Goal: Information Seeking & Learning: Check status

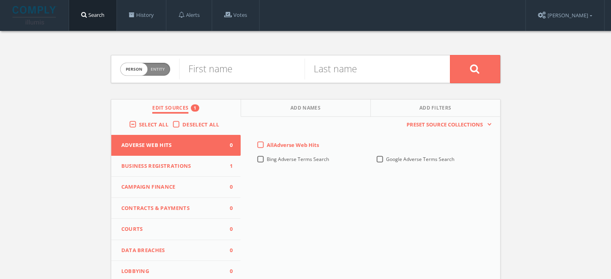
scroll to position [80, 0]
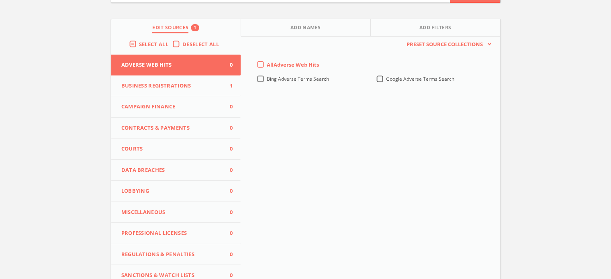
click at [157, 84] on span "Business Registrations" at bounding box center [171, 86] width 100 height 8
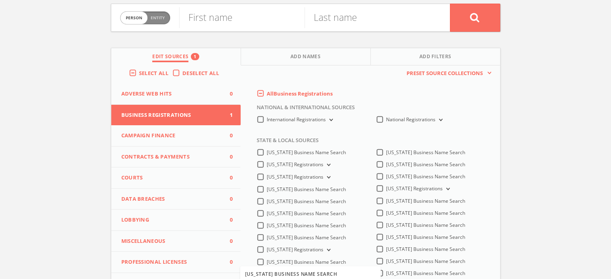
scroll to position [201, 0]
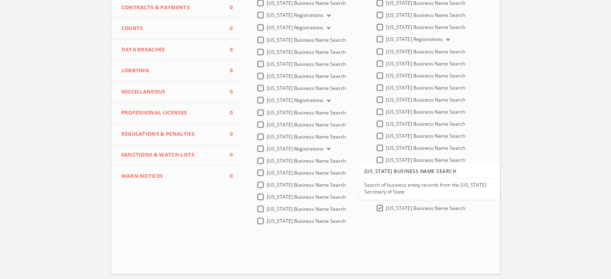
click at [395, 211] on span "Wyoming Business Name Search" at bounding box center [425, 208] width 79 height 7
click at [0, 0] on Search-all "Wyoming Business Name Search" at bounding box center [0, 0] width 0 height 0
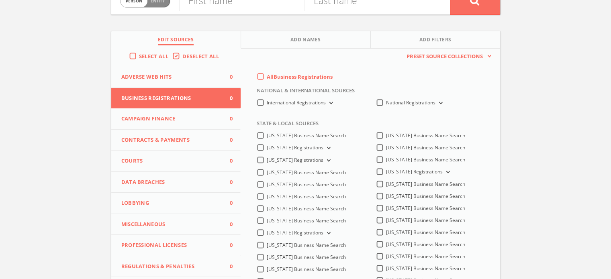
scroll to position [108, 0]
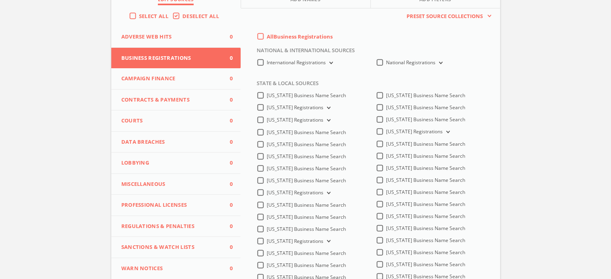
click at [153, 202] on span "Professional Licenses" at bounding box center [171, 205] width 100 height 8
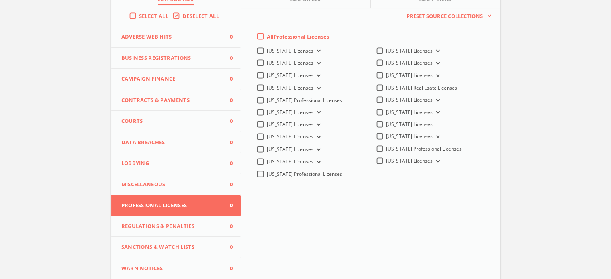
click at [316, 75] on icon at bounding box center [317, 76] width 3 height 2
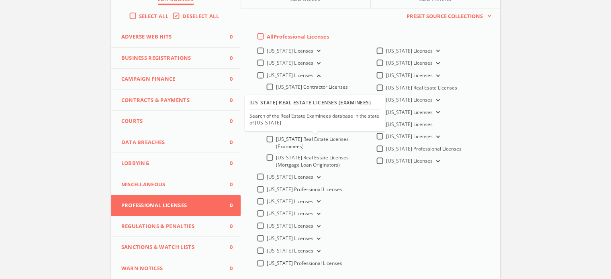
click at [330, 98] on div "California Real Estate Licenses (Examinees)" at bounding box center [314, 103] width 131 height 14
click at [267, 97] on div "California Real Estate Licenses (Examinees)" at bounding box center [314, 103] width 131 height 14
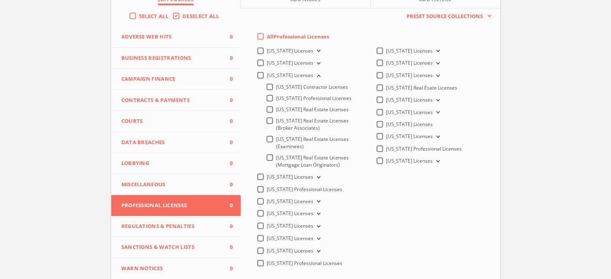
click at [285, 96] on span "California Professional Licenses" at bounding box center [313, 98] width 75 height 7
click at [0, 0] on input "California Professional Licenses" at bounding box center [0, 0] width 0 height 0
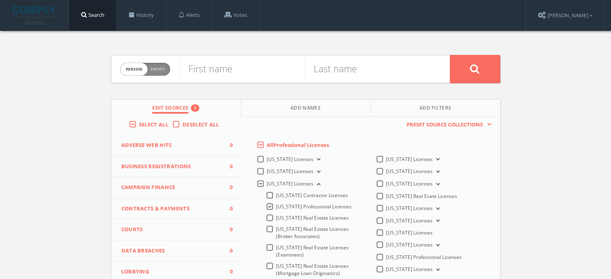
scroll to position [0, 0]
drag, startPoint x: 159, startPoint y: 69, endPoint x: 175, endPoint y: 69, distance: 16.1
click at [159, 69] on span "Entity" at bounding box center [158, 69] width 14 height 6
checkbox input "true"
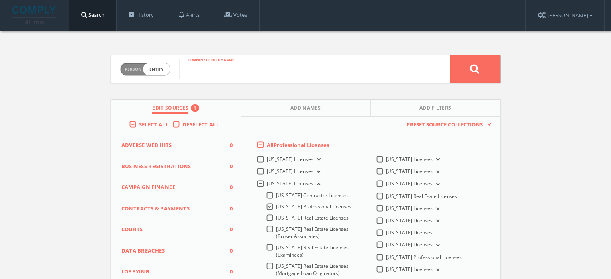
click at [226, 67] on input "text" at bounding box center [314, 69] width 271 height 21
paste input "GET ca_dca_license/_search { "query": { "match_all": {} }, "size": 10000, "sort…"
type input "GET ca_dca_license/_search { "query": { "match_all": {} }, "size": 10000, "sort…"
click at [419, 69] on input "GET ca_dca_license/_search { "query": { "match_all": {} }, "size": 10000, "sort…" at bounding box center [314, 69] width 271 height 21
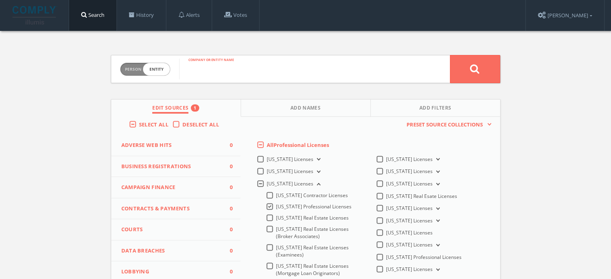
scroll to position [0, 0]
click at [137, 72] on span "Person Entity" at bounding box center [144, 69] width 49 height 12
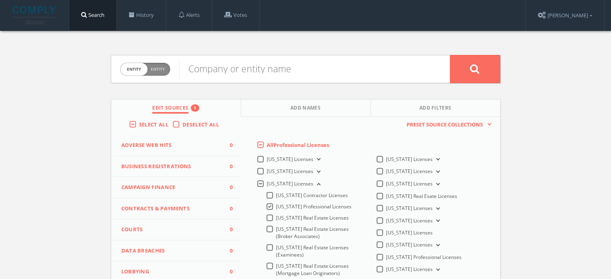
checkbox input "false"
click at [201, 70] on input "text" at bounding box center [241, 69] width 125 height 21
type input "LEONARDO JESUS"
click at [350, 69] on input "text" at bounding box center [366, 69] width 125 height 21
type input "LEON"
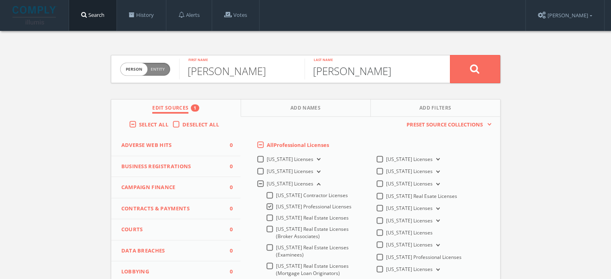
click at [450, 55] on button at bounding box center [475, 69] width 50 height 28
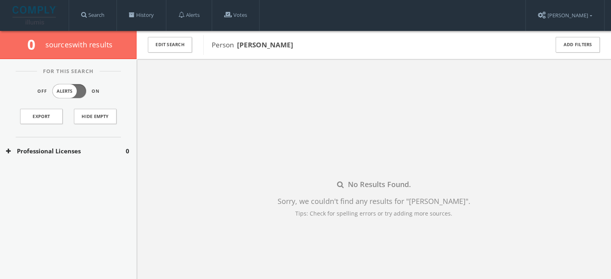
click at [37, 147] on button "Professional Licenses" at bounding box center [66, 151] width 120 height 9
click at [57, 170] on div "California Licenses 0" at bounding box center [68, 175] width 137 height 20
click at [154, 51] on button "Edit Search" at bounding box center [170, 45] width 44 height 16
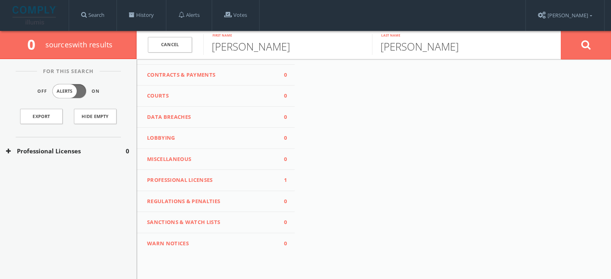
scroll to position [95, 0]
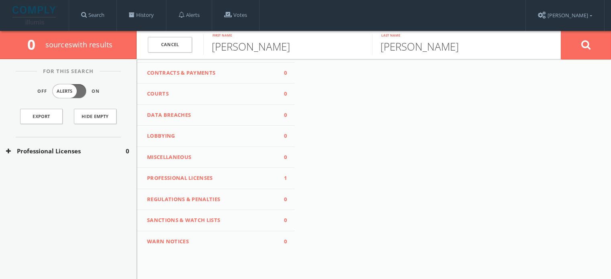
click at [198, 175] on span "Professional Licenses" at bounding box center [211, 178] width 128 height 8
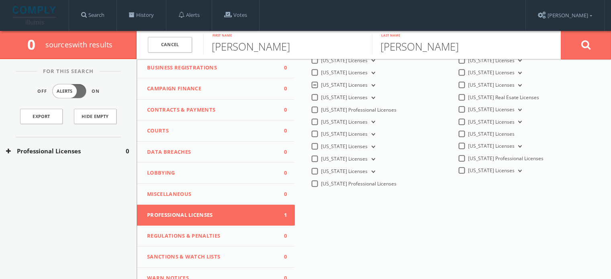
scroll to position [0, 0]
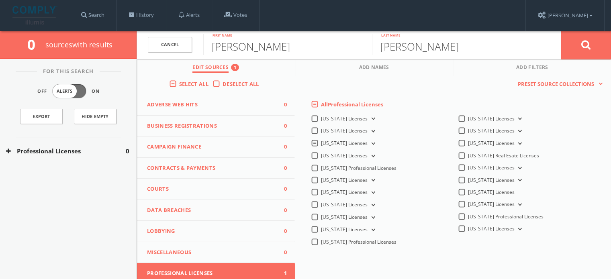
click at [370, 144] on icon at bounding box center [371, 144] width 3 height 2
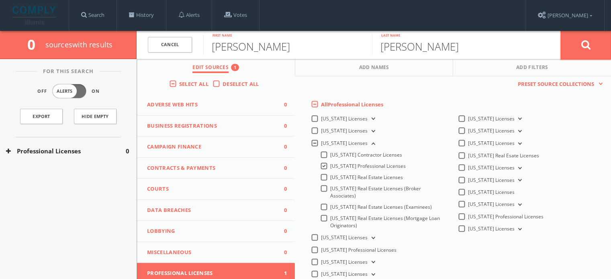
click at [585, 42] on icon at bounding box center [586, 45] width 10 height 10
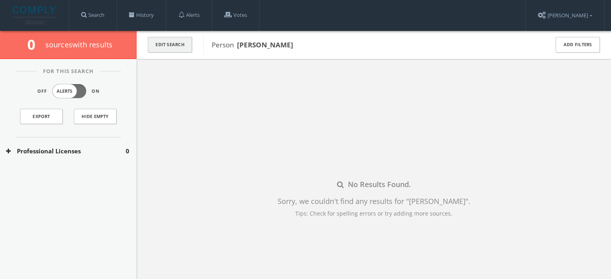
click at [162, 41] on button "Edit Search" at bounding box center [170, 45] width 44 height 16
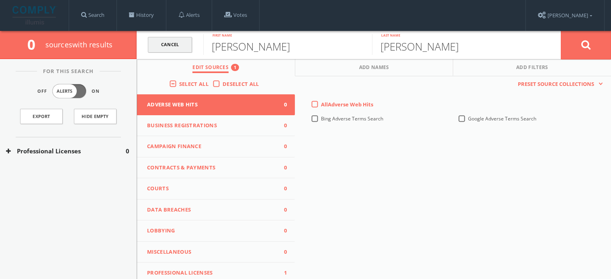
click at [179, 47] on link "Cancel" at bounding box center [170, 45] width 44 height 16
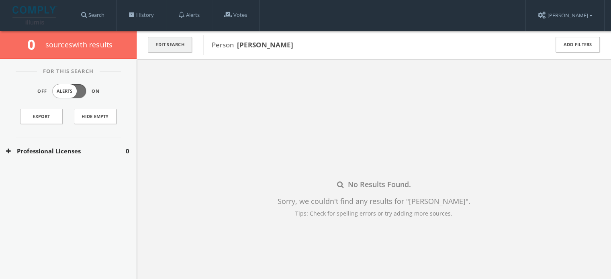
click at [173, 40] on button "Edit Search" at bounding box center [170, 45] width 44 height 16
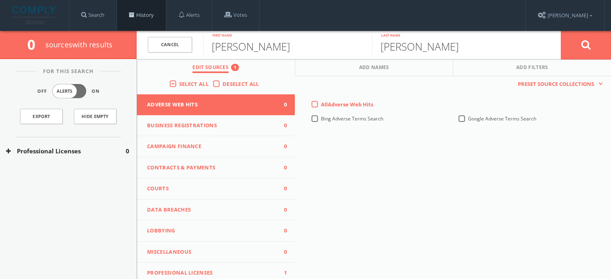
click at [146, 20] on link "History" at bounding box center [141, 15] width 49 height 31
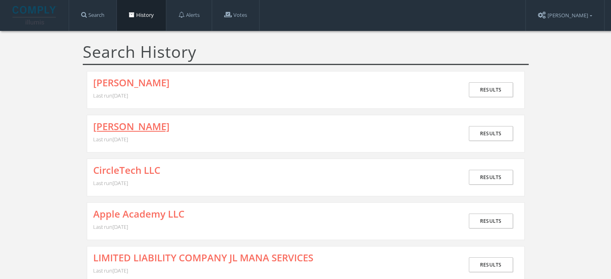
click at [143, 124] on link "[PERSON_NAME]" at bounding box center [131, 126] width 76 height 10
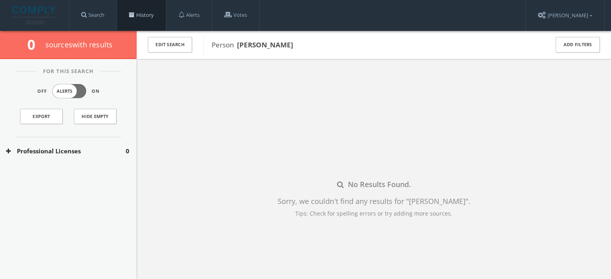
click at [143, 16] on link "History" at bounding box center [141, 15] width 49 height 31
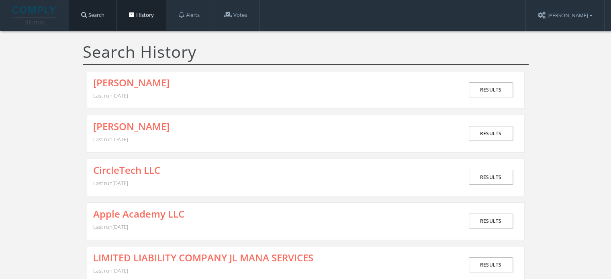
click at [98, 20] on link "Search" at bounding box center [92, 15] width 47 height 31
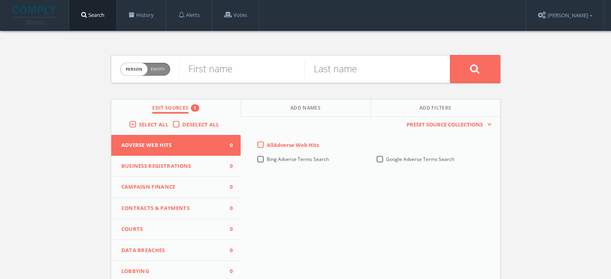
click at [159, 74] on span "Person Entity" at bounding box center [144, 69] width 49 height 12
checkbox input "true"
click at [199, 65] on input "text" at bounding box center [314, 69] width 271 height 21
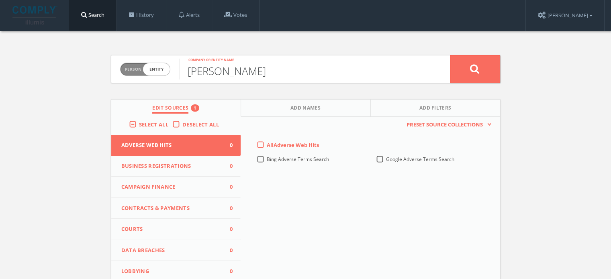
scroll to position [120, 0]
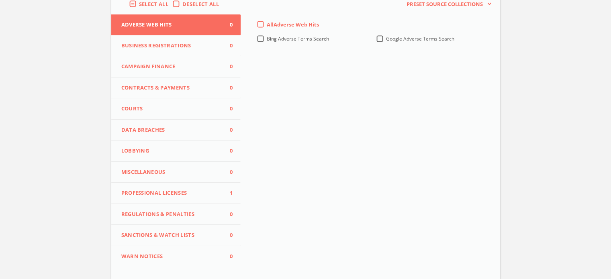
type input "[PERSON_NAME]"
click at [162, 191] on span "Professional Licenses" at bounding box center [171, 193] width 100 height 8
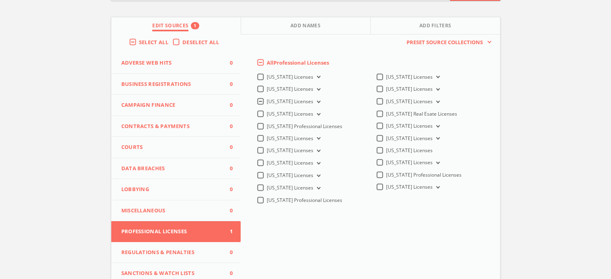
scroll to position [40, 0]
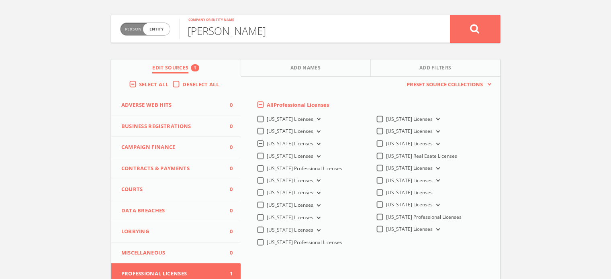
click at [316, 144] on icon at bounding box center [317, 144] width 3 height 2
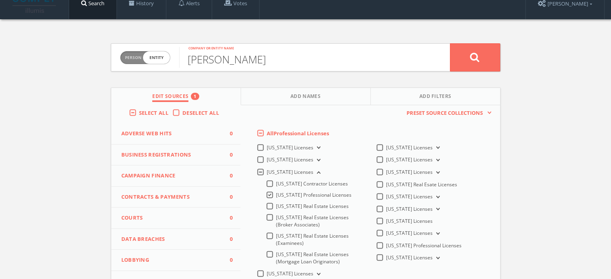
scroll to position [0, 0]
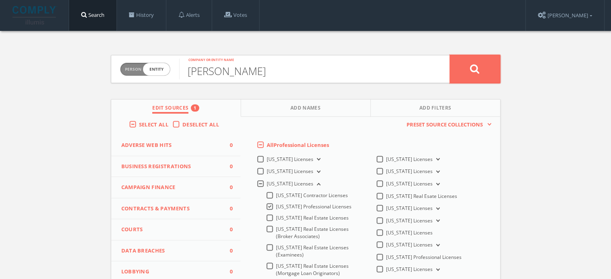
click at [477, 67] on icon at bounding box center [475, 69] width 10 height 10
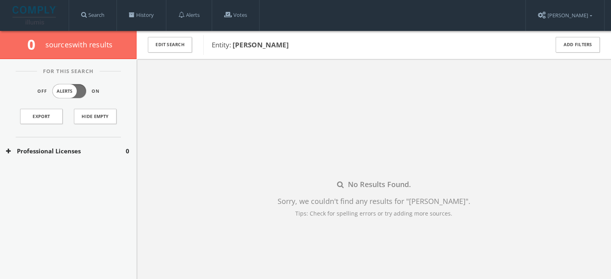
click at [59, 153] on button "Professional Licenses" at bounding box center [66, 151] width 120 height 9
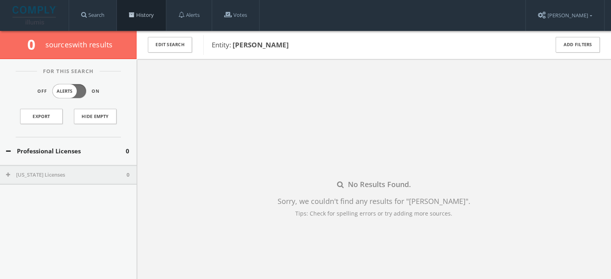
click at [139, 16] on link "History" at bounding box center [141, 15] width 49 height 31
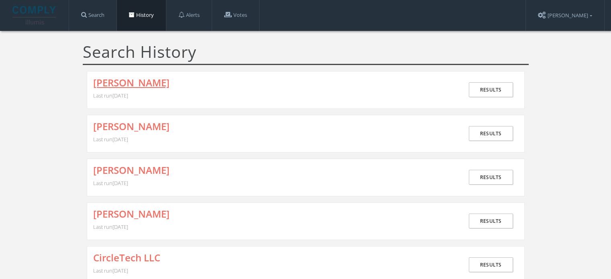
click at [161, 80] on link "[PERSON_NAME]" at bounding box center [131, 82] width 76 height 10
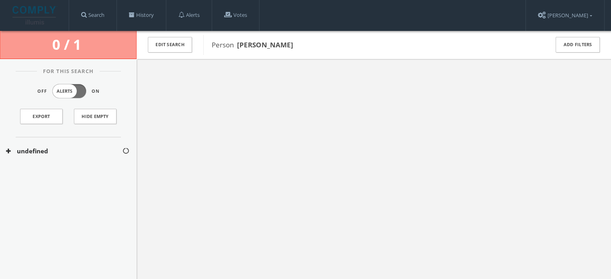
click at [50, 151] on button "undefined" at bounding box center [64, 151] width 116 height 9
click at [64, 174] on button "undefined" at bounding box center [64, 175] width 117 height 8
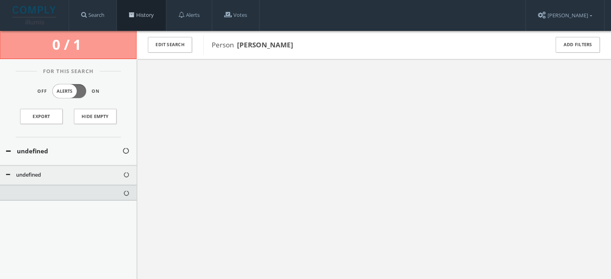
click at [141, 16] on link "History" at bounding box center [141, 15] width 49 height 31
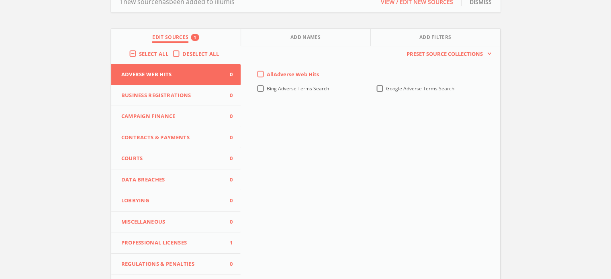
scroll to position [120, 0]
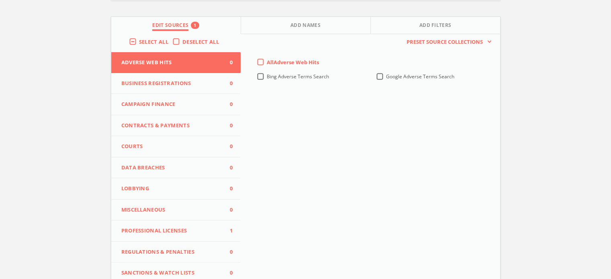
click at [173, 236] on button "Professional Licenses 1" at bounding box center [176, 230] width 130 height 21
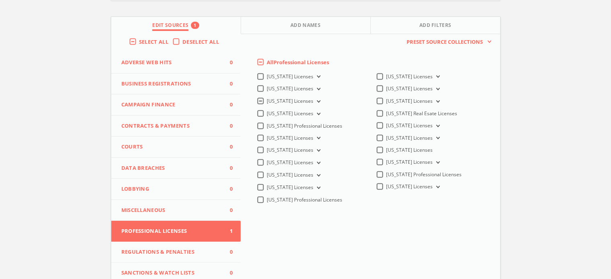
click at [313, 100] on button "[US_STATE] Licenses" at bounding box center [317, 101] width 9 height 7
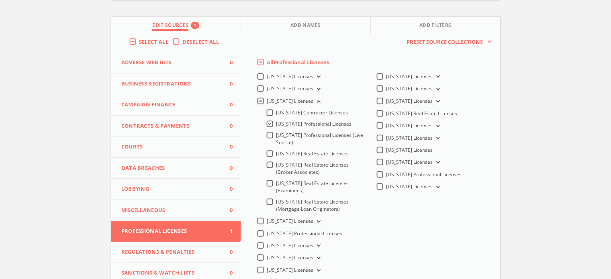
click at [324, 123] on span "California Professional Licenses" at bounding box center [313, 123] width 75 height 7
click at [0, 0] on input "California Professional Licenses" at bounding box center [0, 0] width 0 height 0
click at [316, 138] on span "[US_STATE] Professional Licenses (Live Source)" at bounding box center [319, 139] width 87 height 14
click at [0, 0] on input "[US_STATE] Professional Licenses (Live Source)" at bounding box center [0, 0] width 0 height 0
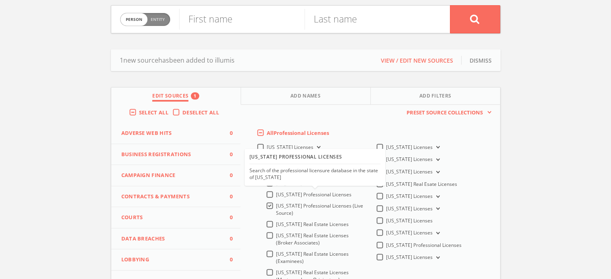
scroll to position [0, 0]
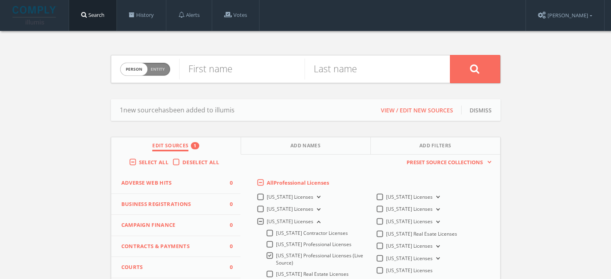
click at [158, 71] on span "Entity" at bounding box center [158, 69] width 14 height 6
click at [139, 64] on span "Person Entity" at bounding box center [144, 69] width 49 height 12
checkbox input "false"
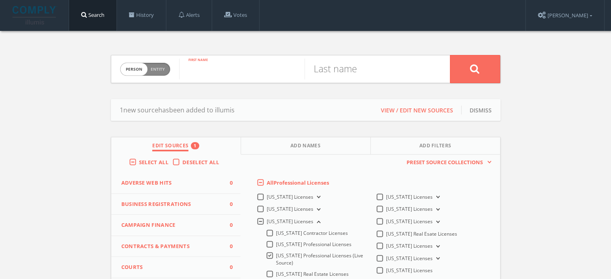
click at [259, 62] on input "text" at bounding box center [241, 69] width 125 height 21
type input "LEONARDO JESUS"
click at [353, 73] on input "text" at bounding box center [366, 69] width 125 height 21
type input "LEON"
click at [450, 55] on button at bounding box center [475, 69] width 50 height 28
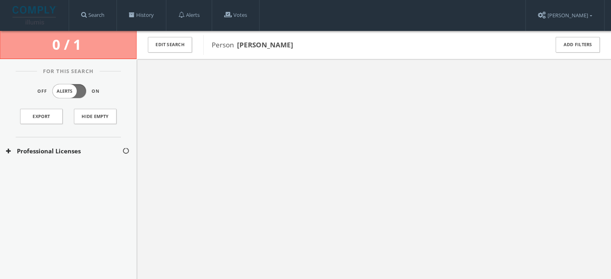
click at [82, 152] on button "Professional Licenses" at bounding box center [64, 151] width 116 height 9
click at [73, 170] on div "[US_STATE] Licenses" at bounding box center [68, 175] width 137 height 20
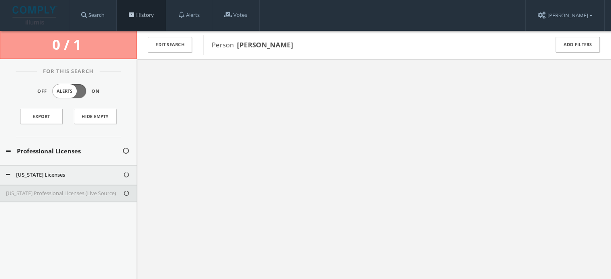
click at [145, 21] on link "History" at bounding box center [141, 15] width 49 height 31
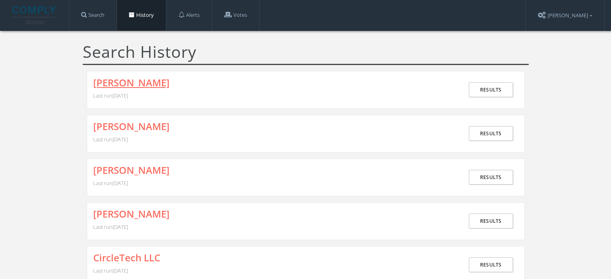
click at [169, 80] on link "[PERSON_NAME]" at bounding box center [131, 82] width 76 height 10
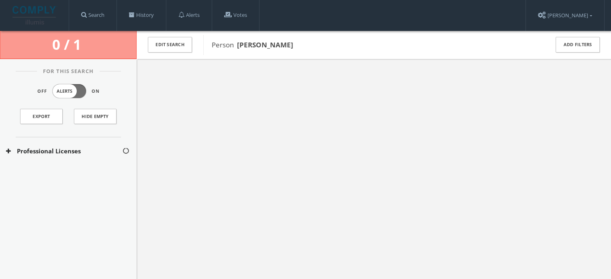
click at [41, 153] on button "Professional Licenses" at bounding box center [64, 151] width 116 height 9
click at [47, 173] on button "[US_STATE] Licenses" at bounding box center [64, 175] width 117 height 8
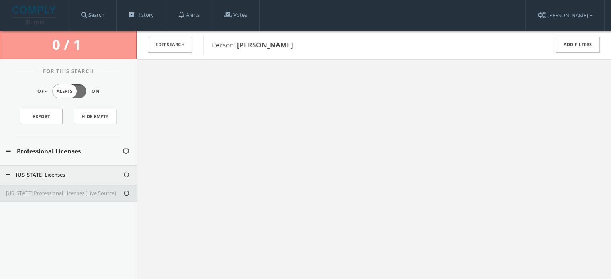
click at [46, 194] on button "[US_STATE] Professional Licenses (Live Source)" at bounding box center [64, 194] width 117 height 8
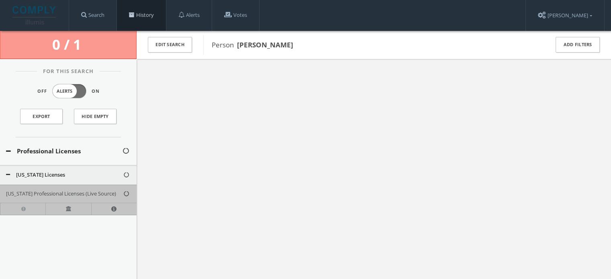
click at [157, 16] on link "History" at bounding box center [141, 15] width 49 height 31
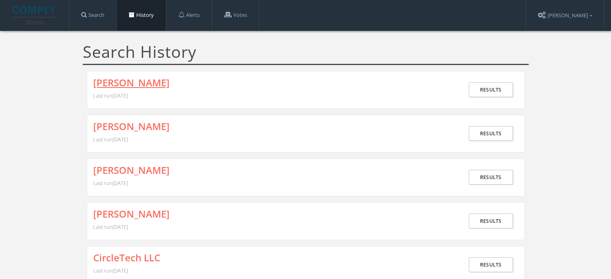
click at [159, 83] on link "[PERSON_NAME]" at bounding box center [131, 82] width 76 height 10
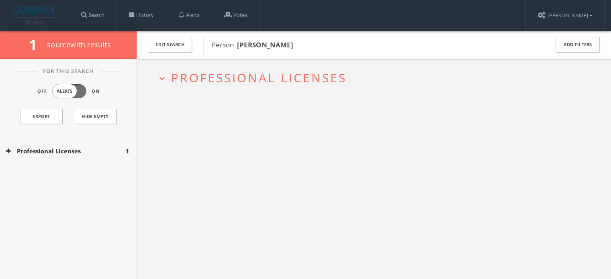
click at [64, 151] on button "Professional Licenses" at bounding box center [66, 151] width 120 height 9
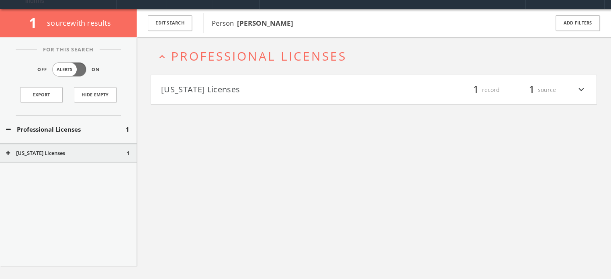
click at [208, 67] on h2 "expand_less Professional Licenses" at bounding box center [374, 55] width 446 height 37
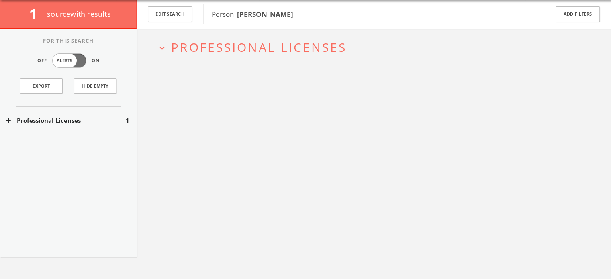
click at [216, 53] on span "Professional Licenses" at bounding box center [258, 47] width 175 height 16
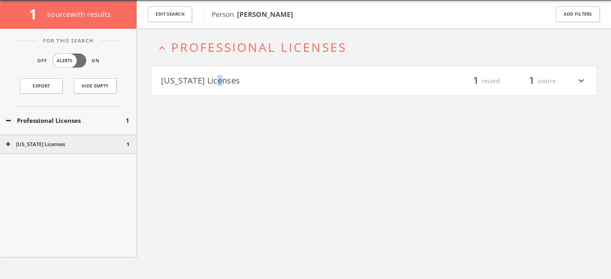
click at [213, 71] on h4 "[US_STATE] Licenses filter_list 1 record 1 source expand_more" at bounding box center [373, 81] width 445 height 30
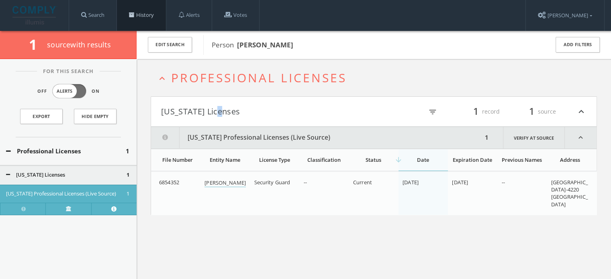
click at [149, 17] on link "History" at bounding box center [141, 15] width 49 height 31
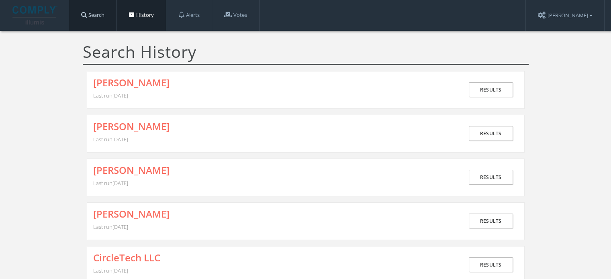
click at [94, 17] on link "Search" at bounding box center [92, 15] width 47 height 31
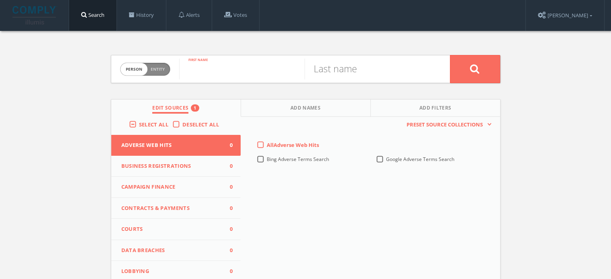
click at [198, 73] on input "text" at bounding box center [241, 69] width 125 height 21
type input "[PERSON_NAME]"
click at [351, 65] on input "text" at bounding box center [366, 69] width 125 height 21
type input "[PERSON_NAME]"
click at [450, 55] on button at bounding box center [475, 69] width 50 height 28
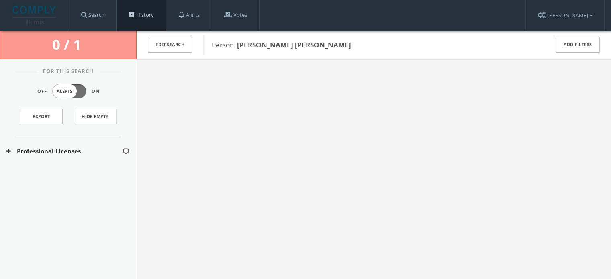
click at [138, 12] on link "History" at bounding box center [141, 15] width 49 height 31
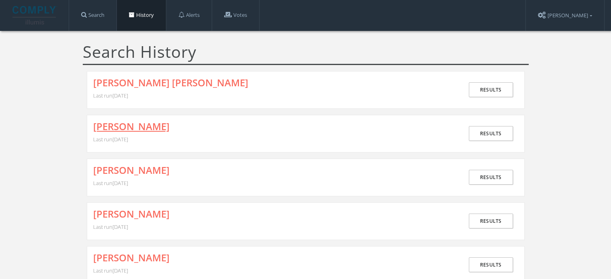
click at [146, 125] on link "[PERSON_NAME]" at bounding box center [131, 126] width 76 height 10
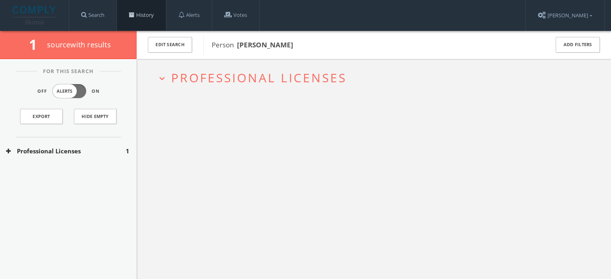
click at [140, 16] on link "History" at bounding box center [141, 15] width 49 height 31
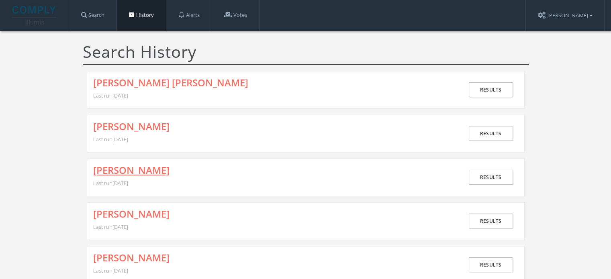
click at [159, 170] on link "[PERSON_NAME]" at bounding box center [131, 170] width 76 height 10
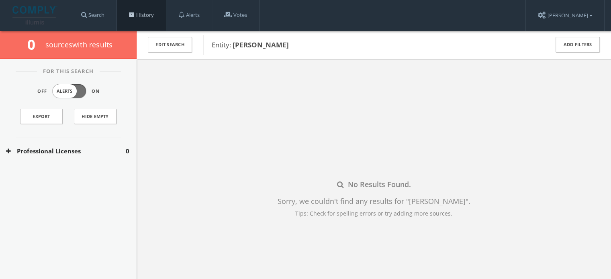
click at [145, 16] on link "History" at bounding box center [141, 15] width 49 height 31
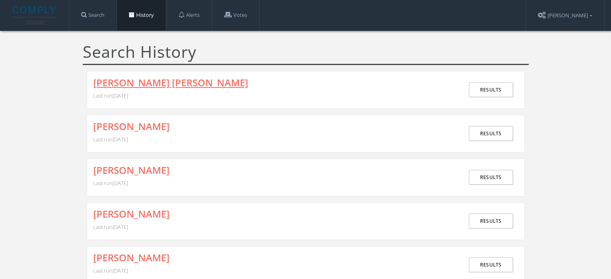
click at [159, 82] on link "[PERSON_NAME] [PERSON_NAME]" at bounding box center [170, 82] width 155 height 10
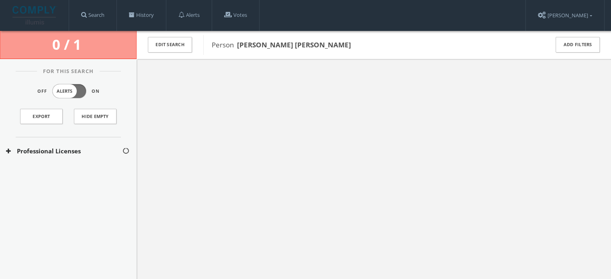
click at [75, 152] on button "Professional Licenses" at bounding box center [64, 151] width 116 height 9
click at [52, 171] on button "[US_STATE] Licenses" at bounding box center [64, 175] width 117 height 8
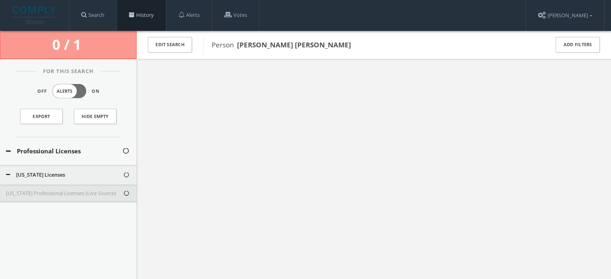
click at [127, 19] on link "History" at bounding box center [141, 15] width 49 height 31
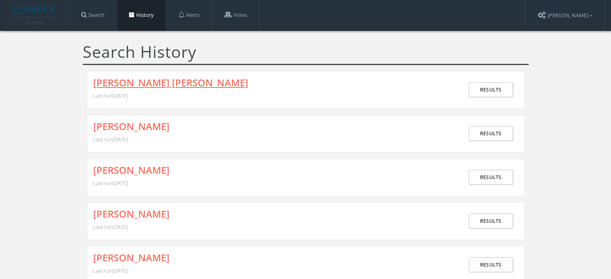
click at [173, 83] on link "[PERSON_NAME] [PERSON_NAME]" at bounding box center [170, 82] width 155 height 10
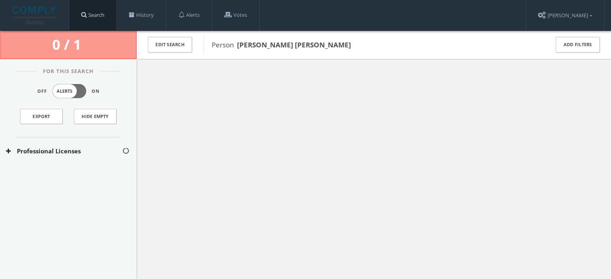
click at [108, 17] on link "Search" at bounding box center [92, 15] width 47 height 31
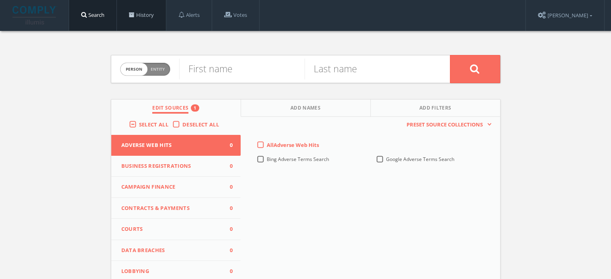
click at [137, 19] on link "History" at bounding box center [141, 15] width 49 height 31
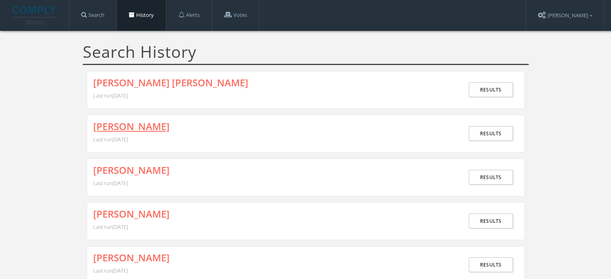
click at [151, 131] on link "[PERSON_NAME]" at bounding box center [131, 126] width 76 height 10
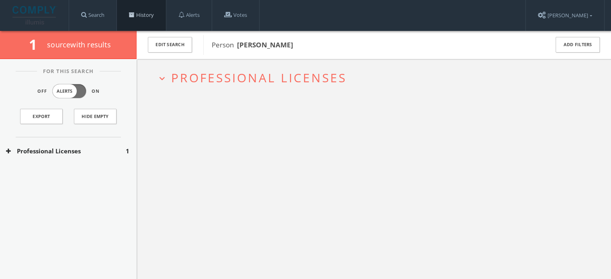
click at [133, 19] on link "History" at bounding box center [141, 15] width 49 height 31
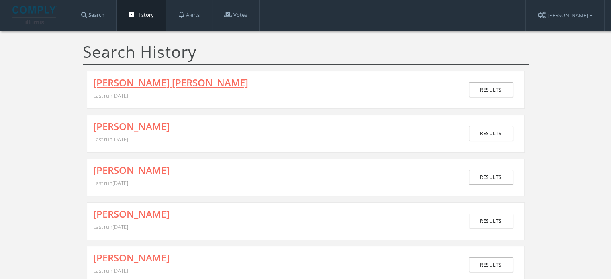
click at [149, 81] on link "[PERSON_NAME] [PERSON_NAME]" at bounding box center [170, 82] width 155 height 10
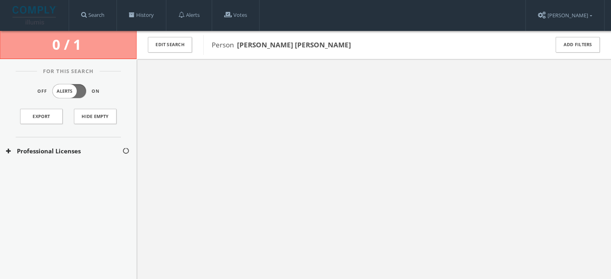
click at [81, 152] on button "Professional Licenses" at bounding box center [64, 151] width 116 height 9
click at [58, 174] on button "[US_STATE] Licenses" at bounding box center [64, 175] width 117 height 8
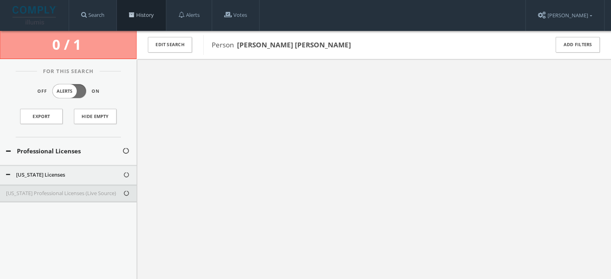
click at [135, 11] on link "History" at bounding box center [141, 15] width 49 height 31
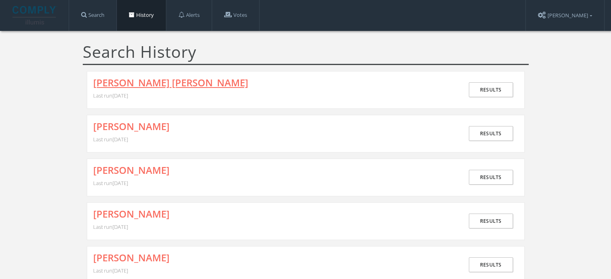
click at [157, 87] on link "[PERSON_NAME] [PERSON_NAME]" at bounding box center [170, 82] width 155 height 10
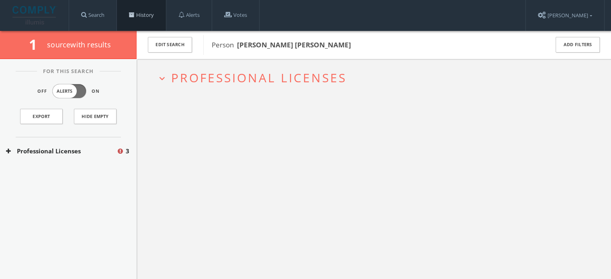
click at [148, 20] on link "History" at bounding box center [141, 15] width 49 height 31
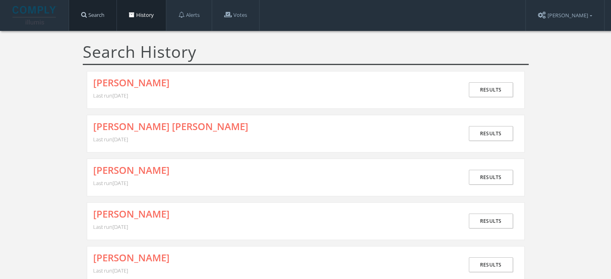
click at [98, 15] on link "Search" at bounding box center [92, 15] width 47 height 31
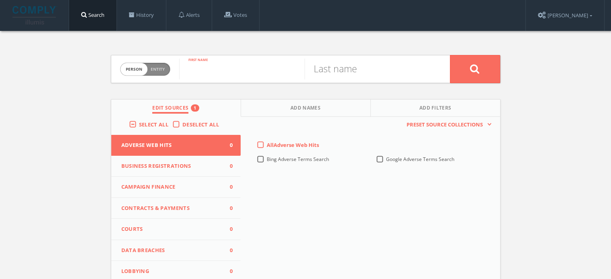
click at [262, 70] on input "text" at bounding box center [241, 69] width 125 height 21
paste input "JONATHAN ALEXANDER"
type input "JONATHAN ALEXANDER"
click at [345, 71] on input "text" at bounding box center [366, 69] width 125 height 21
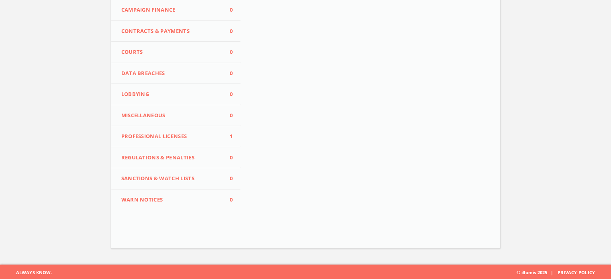
scroll to position [178, 0]
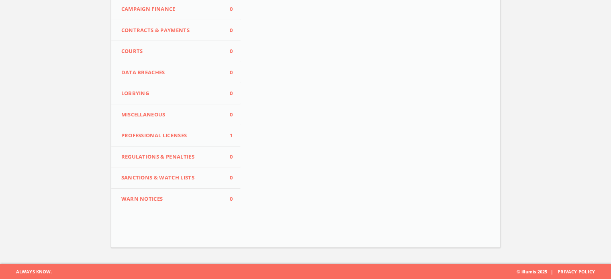
type input "SMITH"
click at [186, 133] on span "Professional Licenses" at bounding box center [171, 136] width 100 height 8
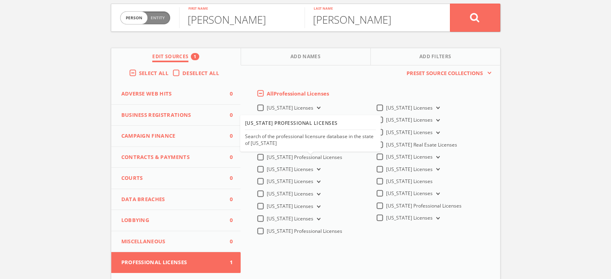
scroll to position [17, 0]
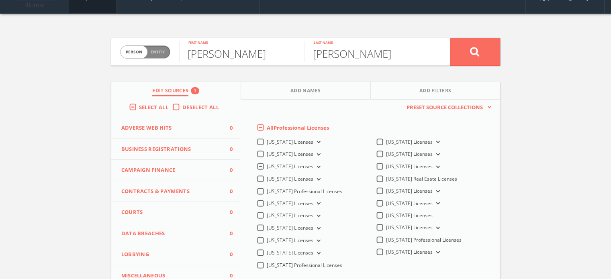
click at [316, 166] on button "[US_STATE] Licenses" at bounding box center [317, 166] width 9 height 7
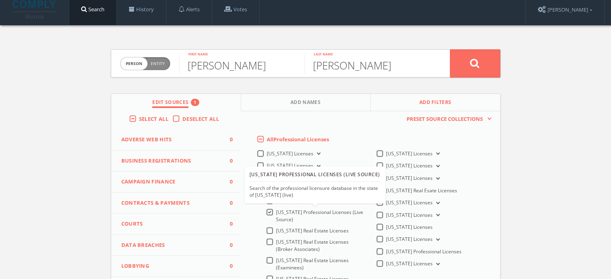
scroll to position [0, 0]
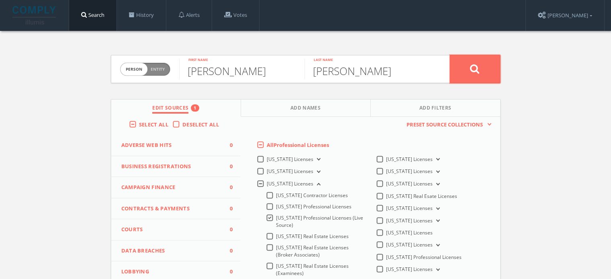
click at [472, 66] on icon at bounding box center [475, 69] width 10 height 10
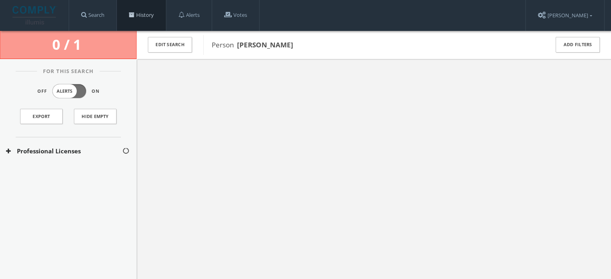
click at [131, 10] on link "History" at bounding box center [141, 15] width 49 height 31
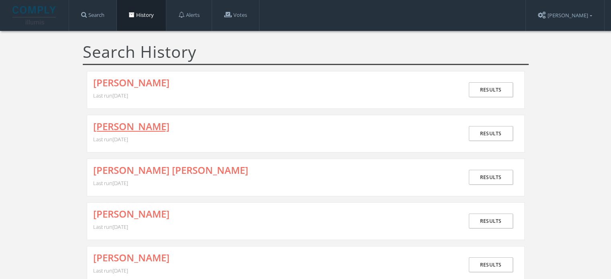
click at [105, 129] on link "[PERSON_NAME]" at bounding box center [131, 126] width 76 height 10
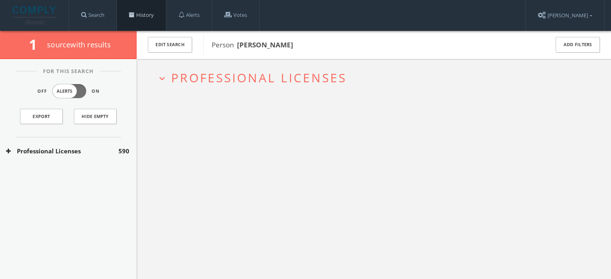
click at [140, 17] on link "History" at bounding box center [141, 15] width 49 height 31
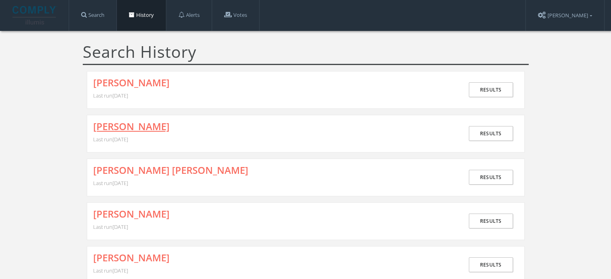
click at [145, 123] on link "[PERSON_NAME]" at bounding box center [131, 126] width 76 height 10
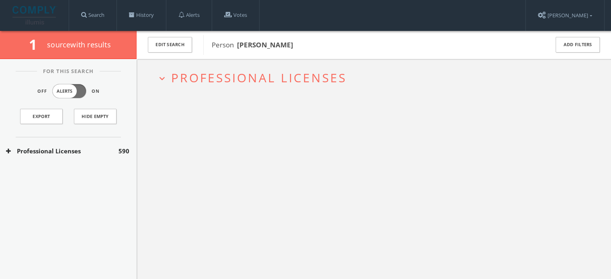
click at [217, 83] on span "Professional Licenses" at bounding box center [258, 77] width 175 height 16
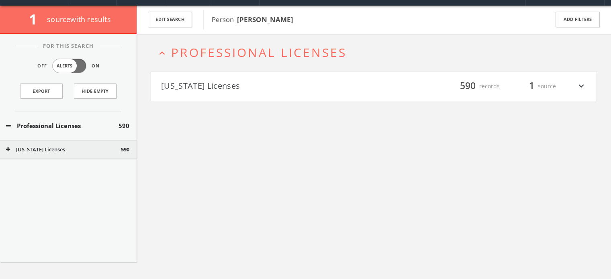
click at [226, 94] on h4 "California Licenses filter_list 590 records 1 source expand_more" at bounding box center [373, 86] width 445 height 30
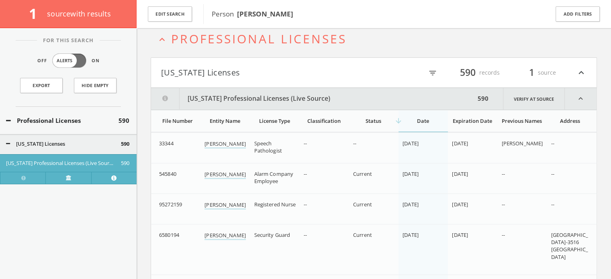
scroll to position [17, 0]
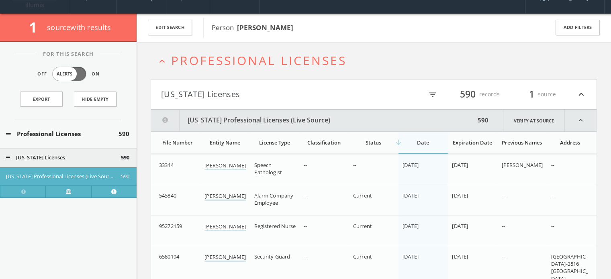
click at [432, 146] on th "arrow_downward Date" at bounding box center [422, 143] width 49 height 22
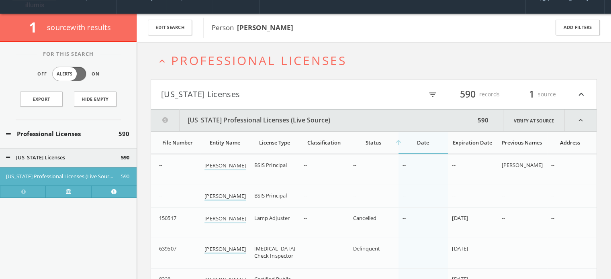
click at [432, 146] on th "arrow_upward Date" at bounding box center [422, 143] width 49 height 22
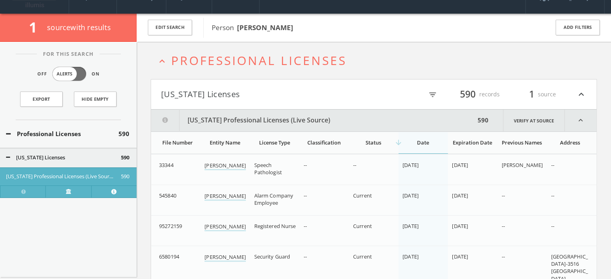
scroll to position [0, 0]
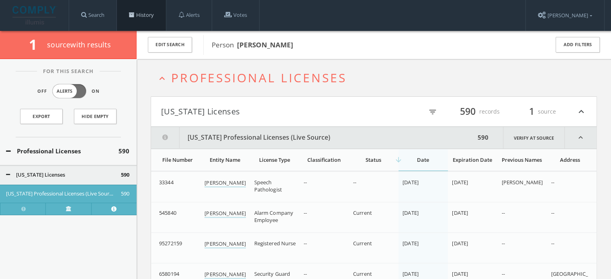
click at [151, 19] on link "History" at bounding box center [141, 15] width 49 height 31
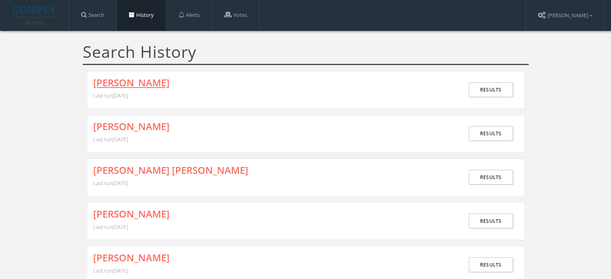
click at [135, 80] on link "[PERSON_NAME]" at bounding box center [131, 82] width 76 height 10
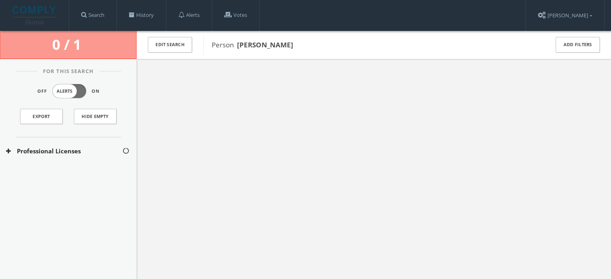
click at [84, 145] on div "Professional Licenses" at bounding box center [68, 151] width 137 height 28
click at [74, 175] on button "[US_STATE] Licenses" at bounding box center [64, 175] width 117 height 8
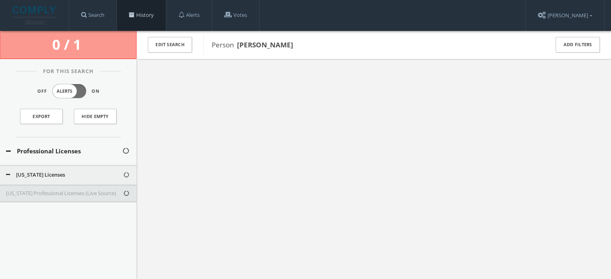
click at [128, 10] on link "History" at bounding box center [141, 15] width 49 height 31
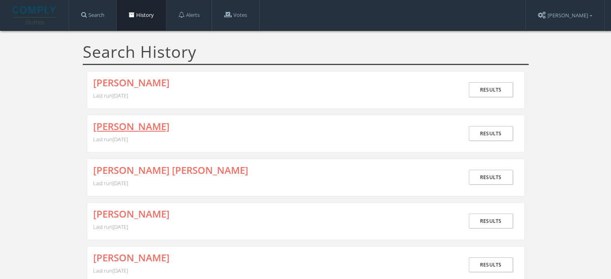
click at [131, 122] on link "[PERSON_NAME]" at bounding box center [131, 126] width 76 height 10
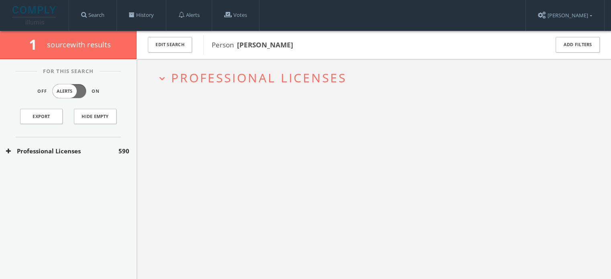
click at [206, 74] on span "Professional Licenses" at bounding box center [258, 77] width 175 height 16
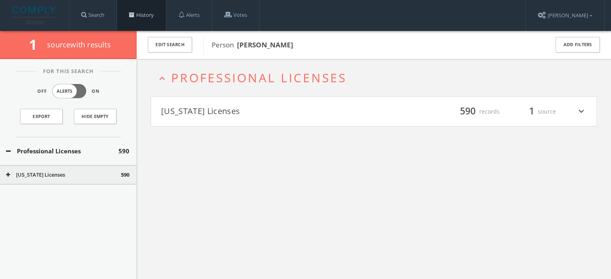
click at [137, 6] on link "History" at bounding box center [141, 15] width 49 height 31
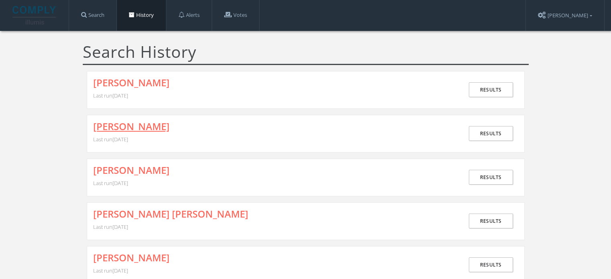
click at [148, 126] on link "[PERSON_NAME]" at bounding box center [131, 126] width 76 height 10
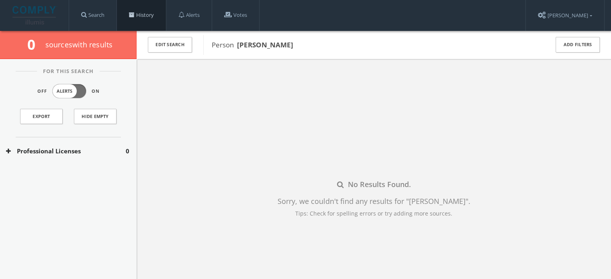
click at [154, 18] on link "History" at bounding box center [141, 15] width 49 height 31
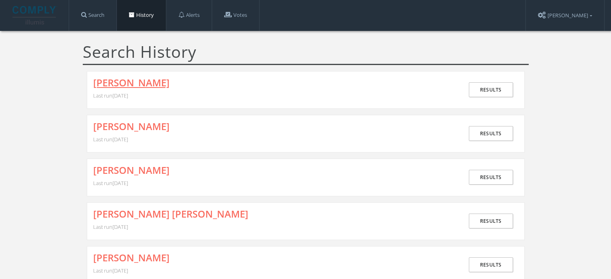
click at [161, 84] on link "[PERSON_NAME]" at bounding box center [131, 82] width 76 height 10
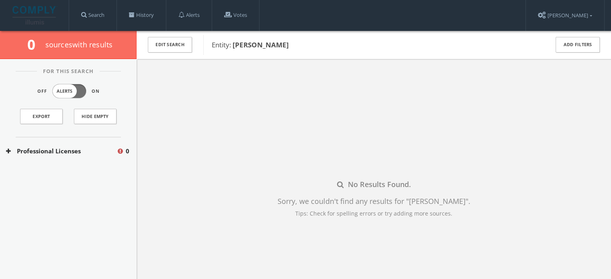
click at [62, 152] on button "Professional Licenses" at bounding box center [61, 151] width 110 height 9
click at [58, 173] on button "[US_STATE] Licenses" at bounding box center [62, 175] width 112 height 8
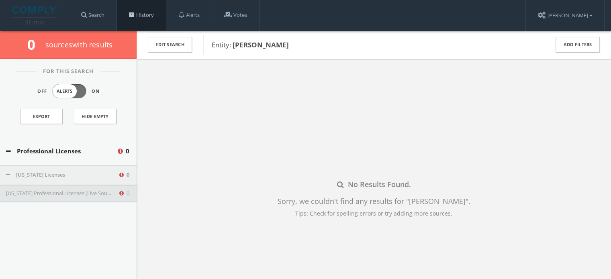
click at [157, 12] on link "History" at bounding box center [141, 15] width 49 height 31
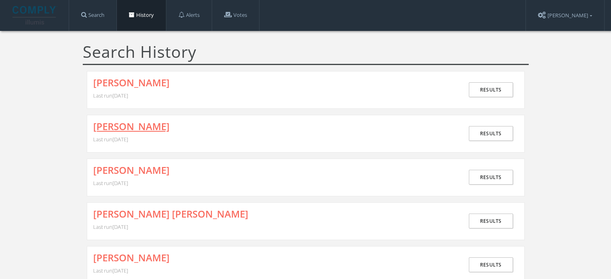
click at [128, 123] on link "[PERSON_NAME]" at bounding box center [131, 126] width 76 height 10
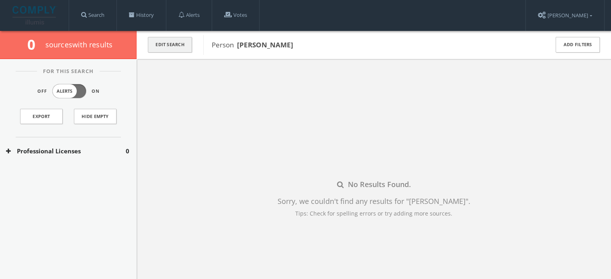
click at [174, 41] on button "Edit Search" at bounding box center [170, 45] width 44 height 16
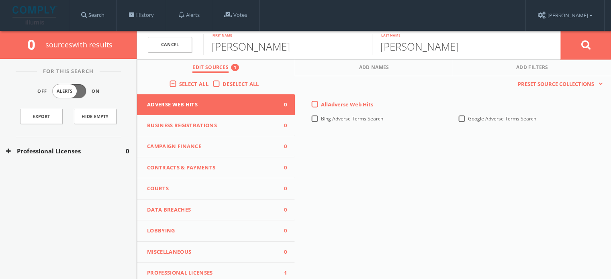
click at [575, 49] on button at bounding box center [586, 45] width 50 height 29
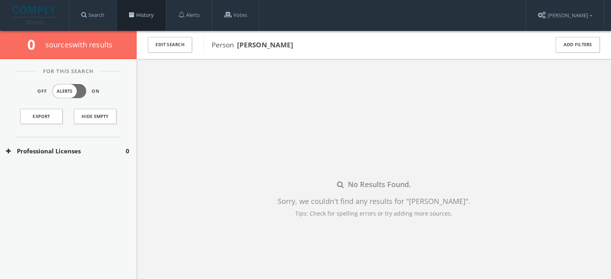
click at [152, 14] on link "History" at bounding box center [141, 15] width 49 height 31
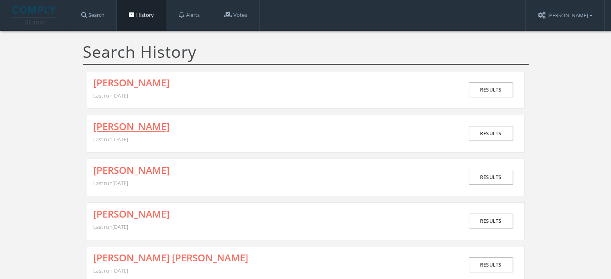
click at [135, 121] on link "[PERSON_NAME]" at bounding box center [131, 126] width 76 height 10
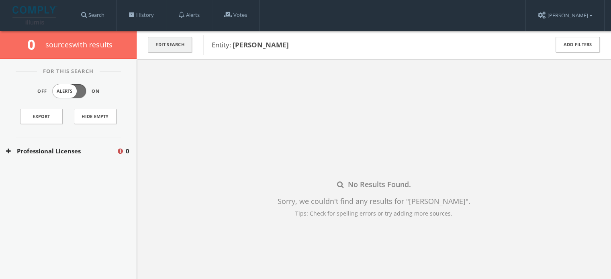
click at [157, 43] on button "Edit Search" at bounding box center [170, 45] width 44 height 16
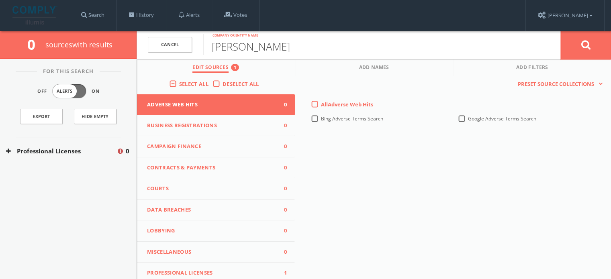
click at [594, 42] on button at bounding box center [586, 45] width 50 height 29
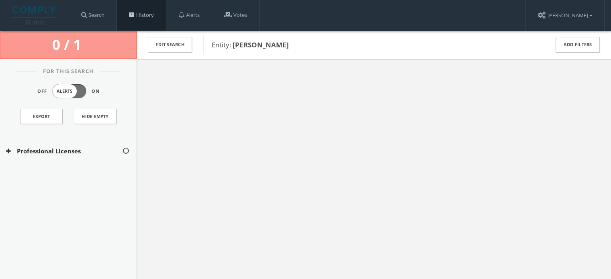
click at [152, 17] on link "History" at bounding box center [141, 15] width 49 height 31
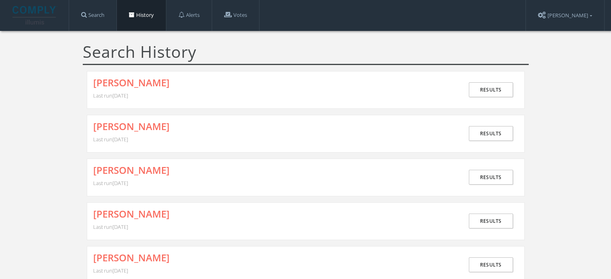
click at [146, 15] on link "History" at bounding box center [141, 15] width 49 height 31
click at [104, 18] on link "Search" at bounding box center [92, 15] width 47 height 31
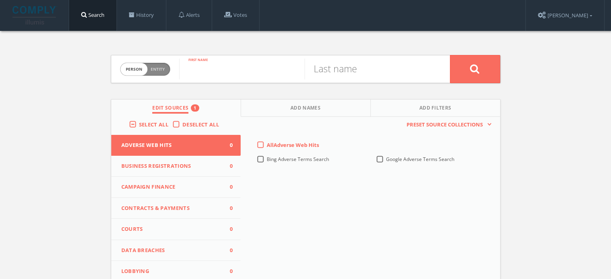
click at [243, 72] on input "text" at bounding box center [241, 69] width 125 height 21
type input "JOHNATHAN ALLEN"
click at [339, 73] on input "text" at bounding box center [366, 69] width 125 height 21
type input "SMITH"
click at [450, 55] on button at bounding box center [475, 69] width 50 height 28
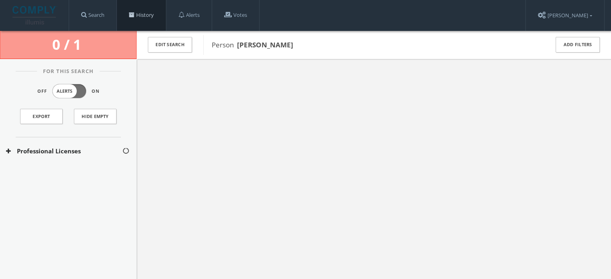
click at [155, 16] on link "History" at bounding box center [141, 15] width 49 height 31
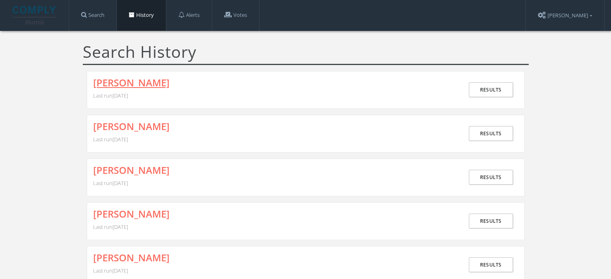
click at [141, 82] on link "[PERSON_NAME]" at bounding box center [131, 82] width 76 height 10
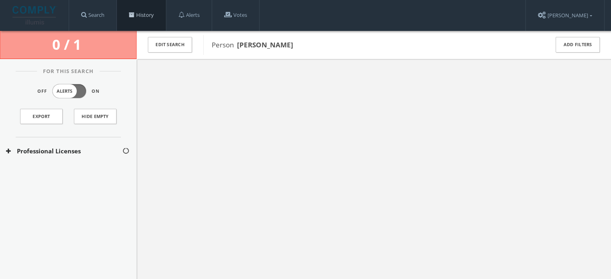
click at [153, 16] on link "History" at bounding box center [141, 15] width 49 height 31
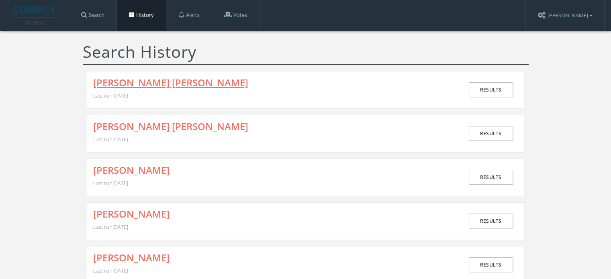
click at [140, 77] on link "[PERSON_NAME] [PERSON_NAME]" at bounding box center [170, 82] width 155 height 10
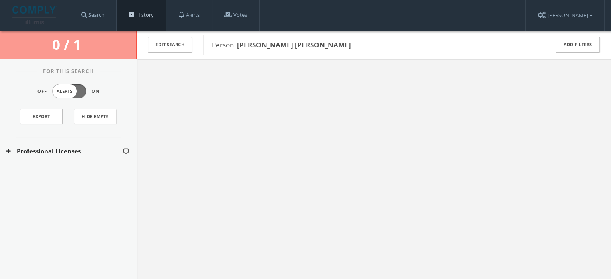
click at [145, 16] on link "History" at bounding box center [141, 15] width 49 height 31
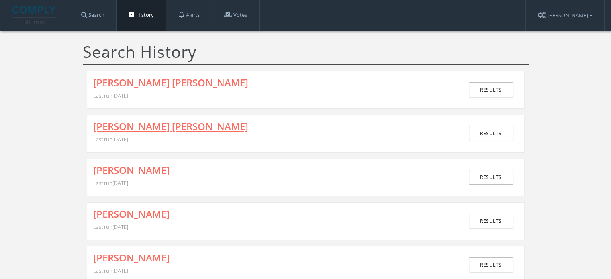
click at [161, 122] on link "[PERSON_NAME] [PERSON_NAME]" at bounding box center [170, 126] width 155 height 10
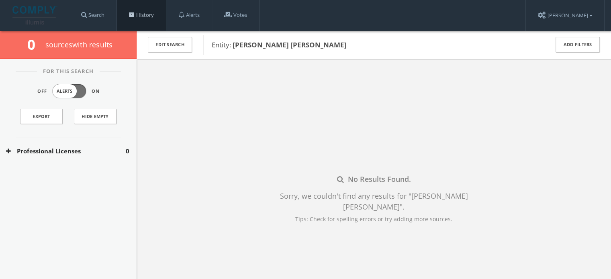
click at [147, 16] on link "History" at bounding box center [141, 15] width 49 height 31
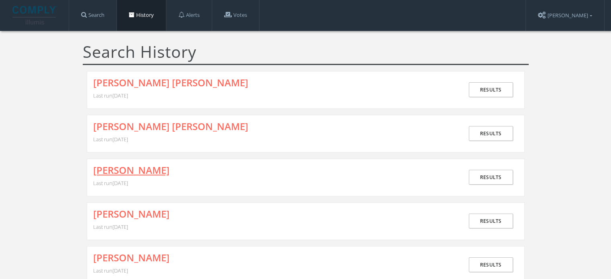
click at [160, 165] on link "[PERSON_NAME]" at bounding box center [131, 170] width 76 height 10
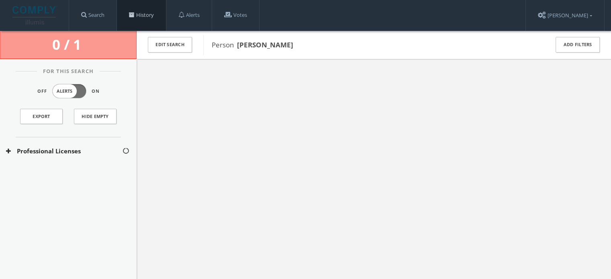
click at [160, 19] on link "History" at bounding box center [141, 15] width 49 height 31
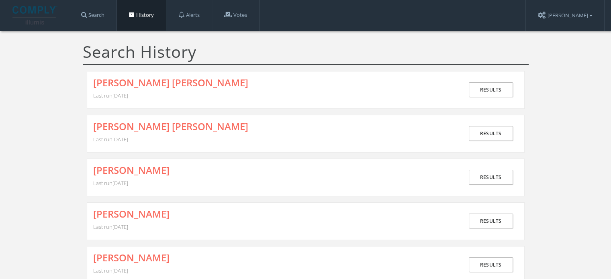
click at [128, 92] on span "Last run August 11th, 2025" at bounding box center [110, 95] width 35 height 7
click at [154, 84] on link "[PERSON_NAME] [PERSON_NAME]" at bounding box center [170, 82] width 155 height 10
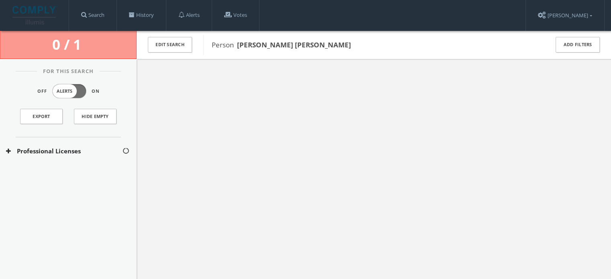
click at [101, 149] on button "Professional Licenses" at bounding box center [64, 151] width 116 height 9
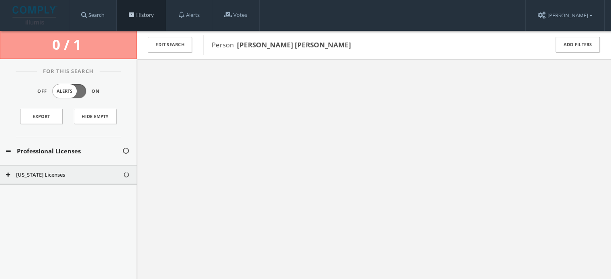
click at [155, 18] on link "History" at bounding box center [141, 15] width 49 height 31
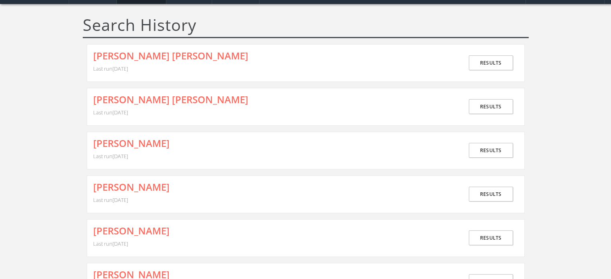
scroll to position [80, 0]
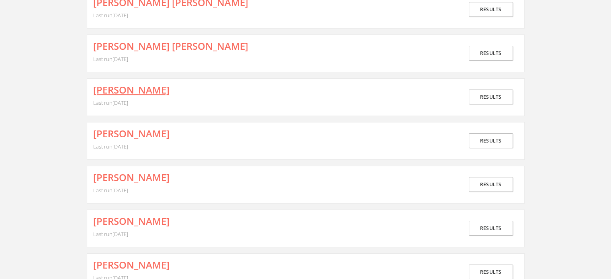
click at [153, 93] on link "[PERSON_NAME]" at bounding box center [131, 90] width 76 height 10
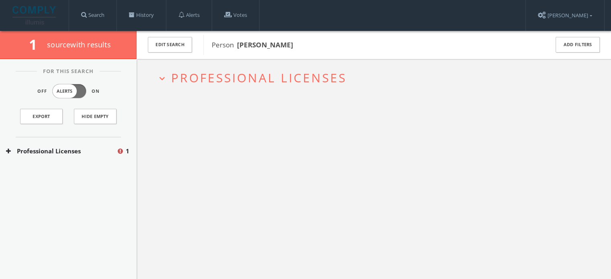
click at [200, 82] on span "Professional Licenses" at bounding box center [258, 77] width 175 height 16
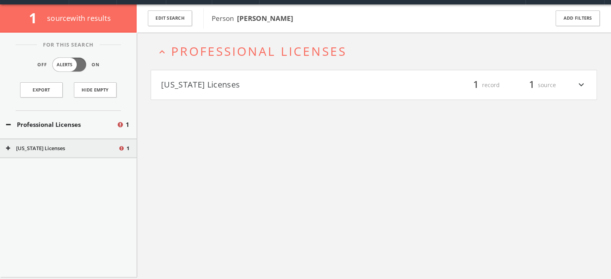
click at [207, 89] on button "[US_STATE] Licenses" at bounding box center [267, 85] width 213 height 14
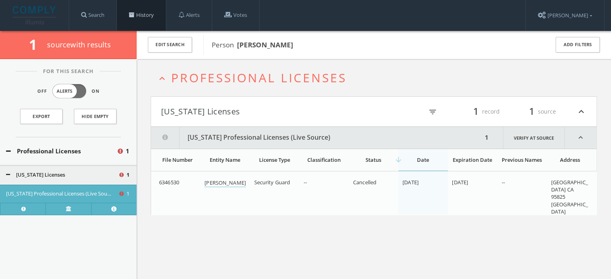
click at [148, 14] on link "History" at bounding box center [141, 15] width 49 height 31
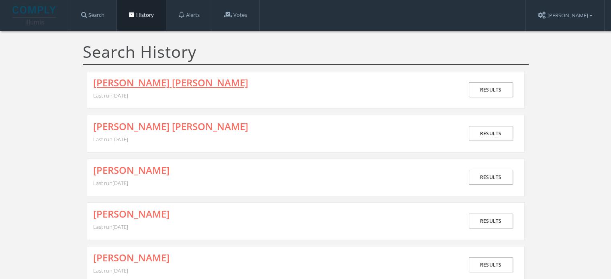
click at [144, 84] on link "[PERSON_NAME] [PERSON_NAME]" at bounding box center [170, 82] width 155 height 10
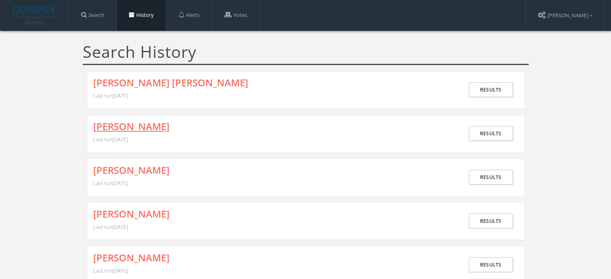
click at [149, 123] on link "[PERSON_NAME]" at bounding box center [131, 126] width 76 height 10
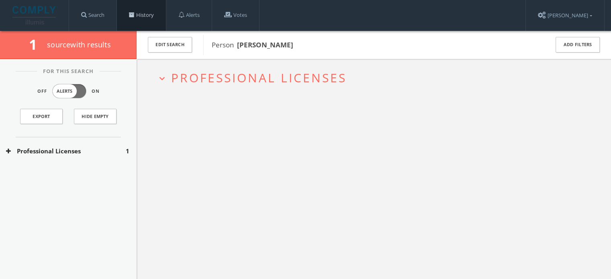
click at [161, 11] on link "History" at bounding box center [141, 15] width 49 height 31
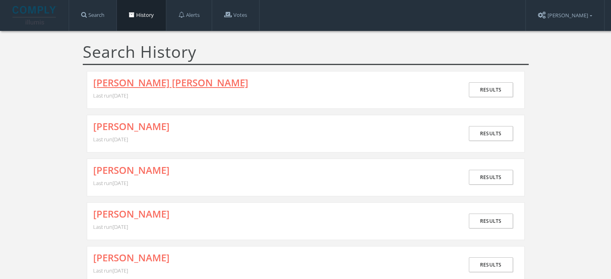
click at [183, 82] on link "[PERSON_NAME] [PERSON_NAME]" at bounding box center [170, 82] width 155 height 10
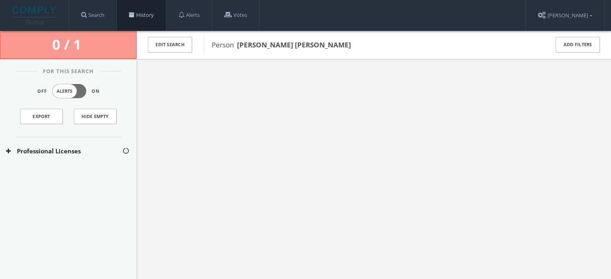
click at [156, 12] on link "History" at bounding box center [141, 15] width 49 height 31
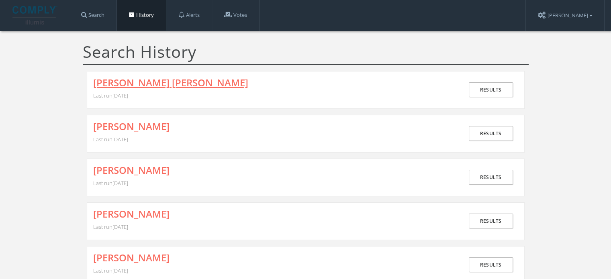
click at [175, 80] on link "[PERSON_NAME] [PERSON_NAME]" at bounding box center [170, 82] width 155 height 10
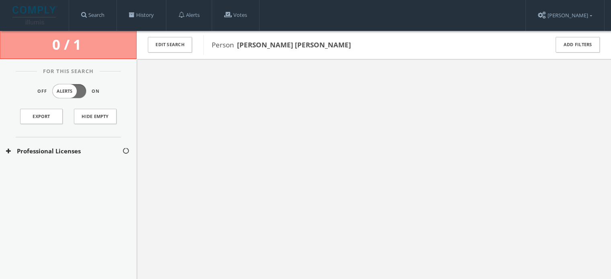
click at [98, 150] on button "Professional Licenses" at bounding box center [64, 151] width 116 height 9
click at [64, 173] on button "[US_STATE] Licenses" at bounding box center [64, 175] width 117 height 8
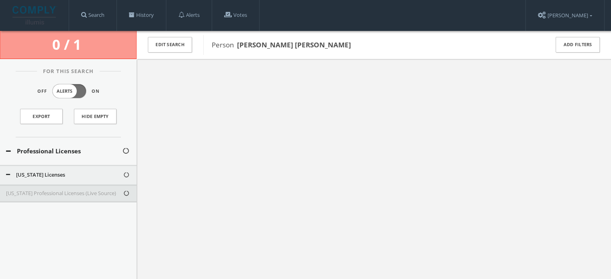
click at [31, 194] on button "[US_STATE] Professional Licenses (Live Source)" at bounding box center [64, 194] width 117 height 8
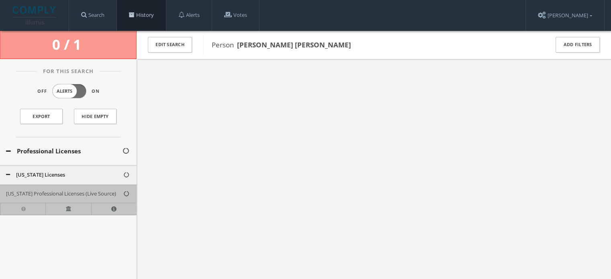
click at [138, 13] on link "History" at bounding box center [141, 15] width 49 height 31
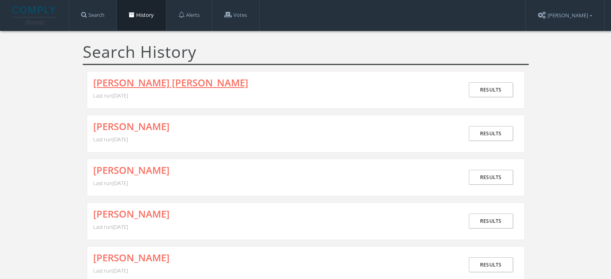
click at [163, 82] on link "[PERSON_NAME] [PERSON_NAME]" at bounding box center [170, 82] width 155 height 10
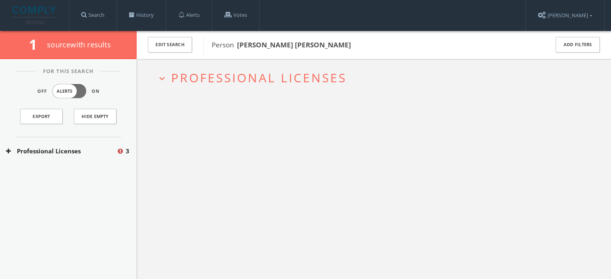
click at [57, 149] on button "Professional Licenses" at bounding box center [61, 151] width 110 height 9
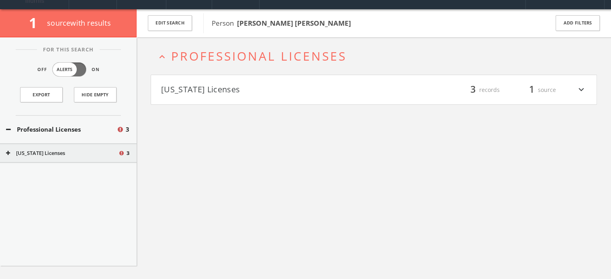
click at [230, 63] on span "Professional Licenses" at bounding box center [258, 56] width 175 height 16
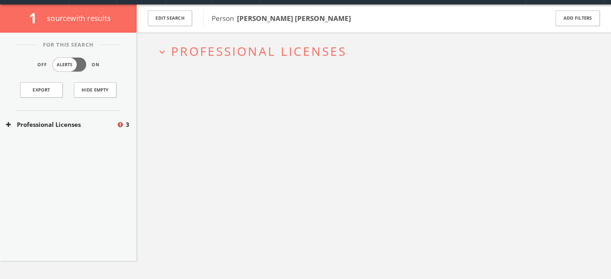
scroll to position [31, 0]
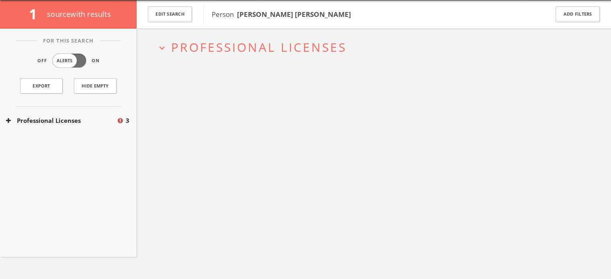
click at [231, 54] on span "Professional Licenses" at bounding box center [258, 47] width 175 height 16
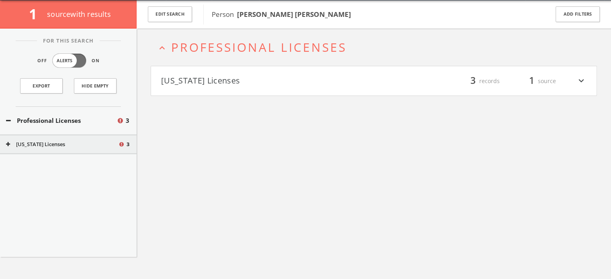
click at [222, 77] on button "[US_STATE] Licenses" at bounding box center [267, 81] width 213 height 14
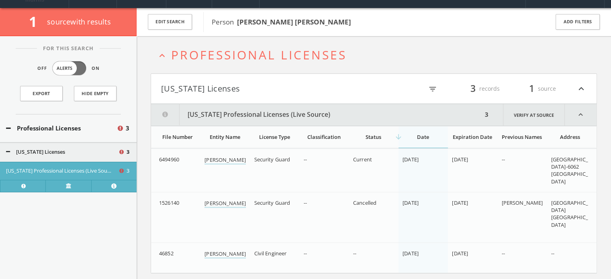
scroll to position [0, 0]
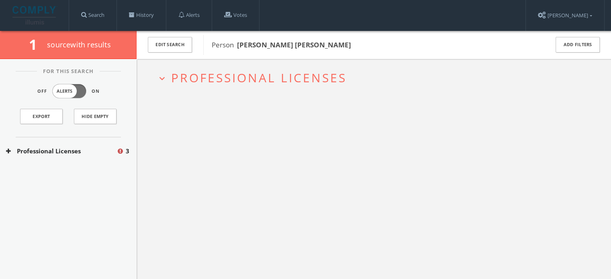
click at [238, 83] on span "Professional Licenses" at bounding box center [258, 77] width 175 height 16
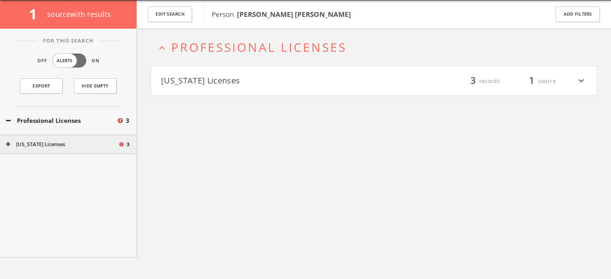
click at [225, 84] on button "[US_STATE] Licenses" at bounding box center [267, 81] width 213 height 14
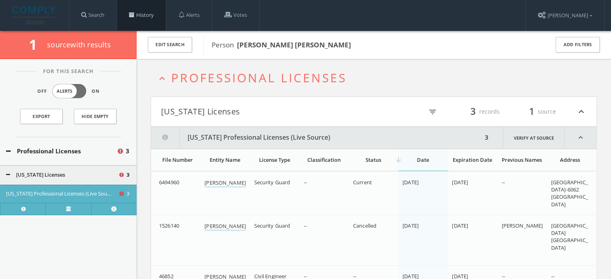
click at [140, 16] on link "History" at bounding box center [141, 15] width 49 height 31
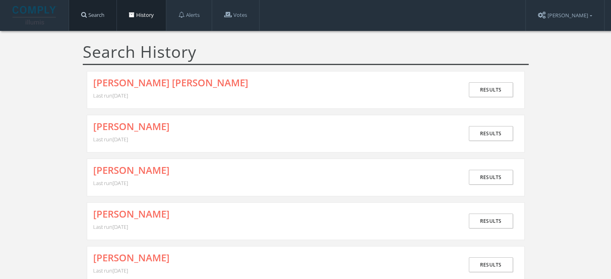
click at [93, 17] on link "Search" at bounding box center [92, 15] width 47 height 31
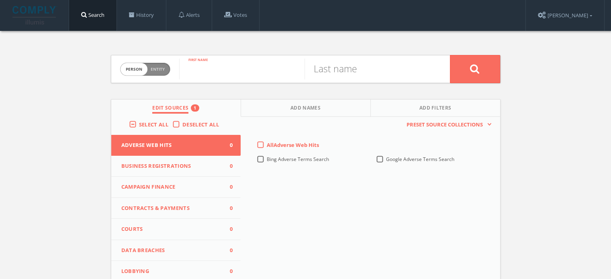
click at [226, 66] on input "text" at bounding box center [241, 69] width 125 height 21
type input "JAMES"
click at [343, 75] on input "text" at bounding box center [366, 69] width 125 height 21
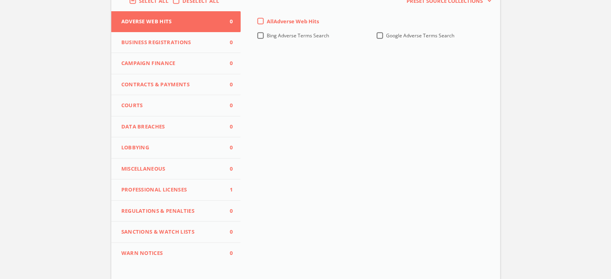
scroll to position [178, 0]
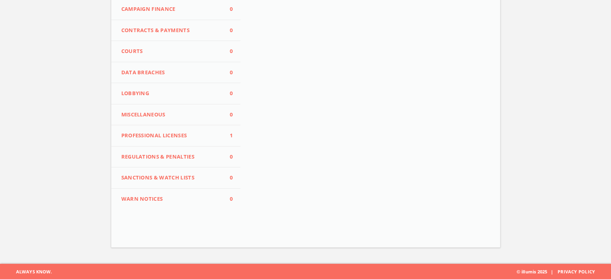
type input "SMITH"
click at [186, 129] on button "Professional Licenses 1" at bounding box center [176, 135] width 130 height 21
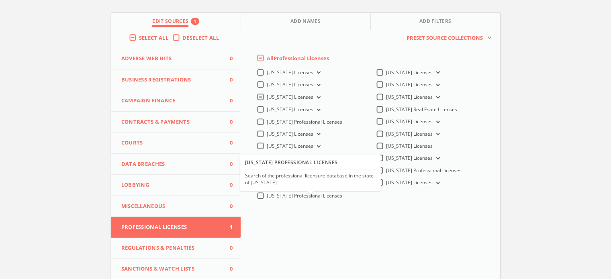
scroll to position [17, 0]
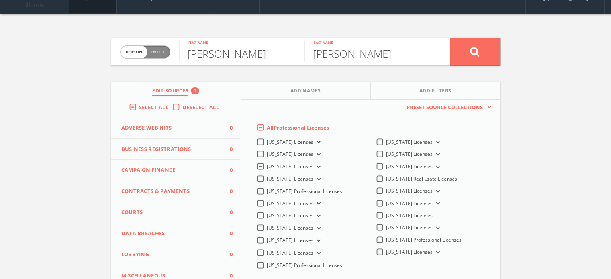
click at [316, 167] on icon at bounding box center [317, 167] width 3 height 2
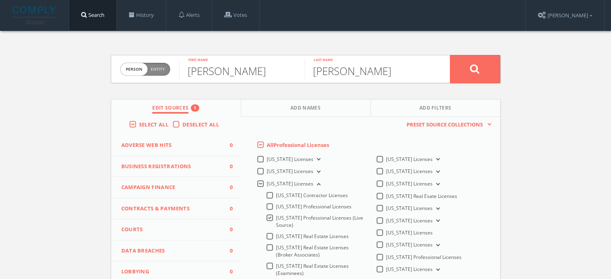
scroll to position [0, 0]
click at [474, 64] on icon at bounding box center [475, 69] width 10 height 10
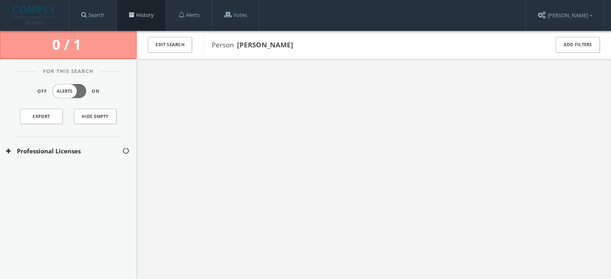
click at [133, 17] on span at bounding box center [132, 15] width 6 height 6
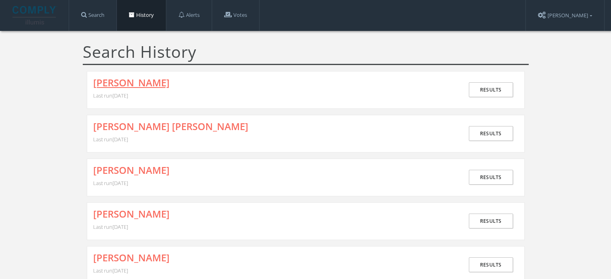
click at [100, 79] on link "[PERSON_NAME]" at bounding box center [131, 82] width 76 height 10
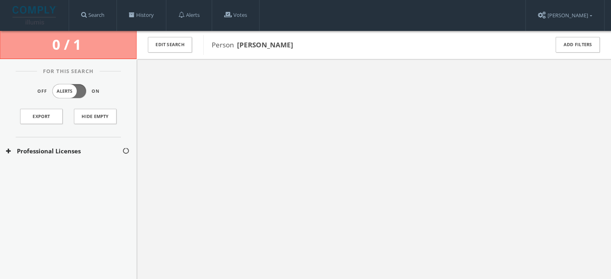
click at [43, 153] on button "Professional Licenses" at bounding box center [64, 151] width 116 height 9
click at [47, 176] on button "[US_STATE] Licenses" at bounding box center [64, 175] width 117 height 8
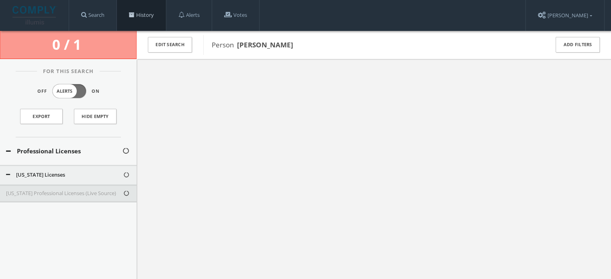
click at [142, 8] on link "History" at bounding box center [141, 15] width 49 height 31
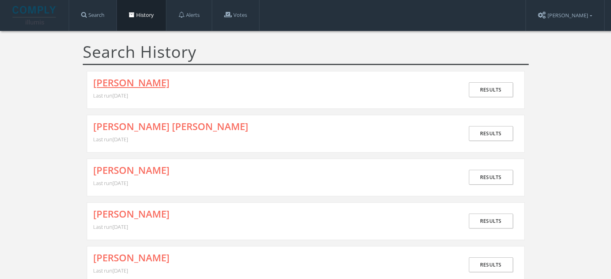
click at [102, 81] on link "[PERSON_NAME]" at bounding box center [131, 82] width 76 height 10
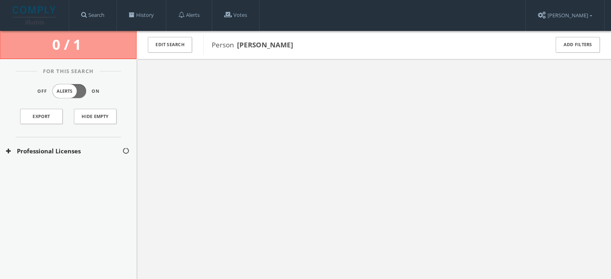
click at [41, 152] on button "Professional Licenses" at bounding box center [64, 151] width 116 height 9
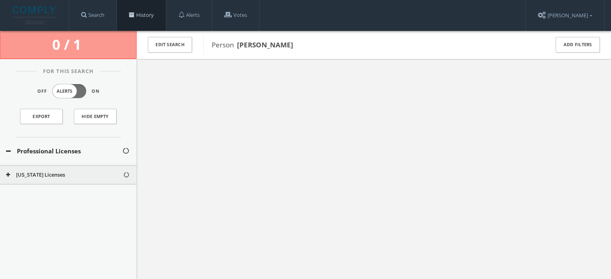
click at [142, 16] on link "History" at bounding box center [141, 15] width 49 height 31
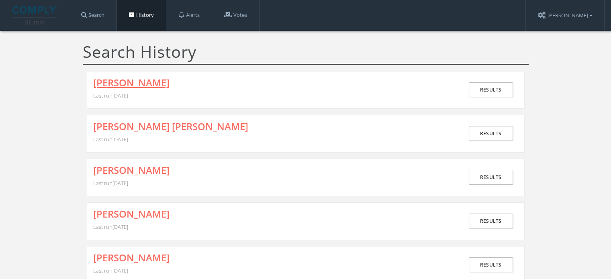
click at [146, 82] on link "[PERSON_NAME]" at bounding box center [131, 82] width 76 height 10
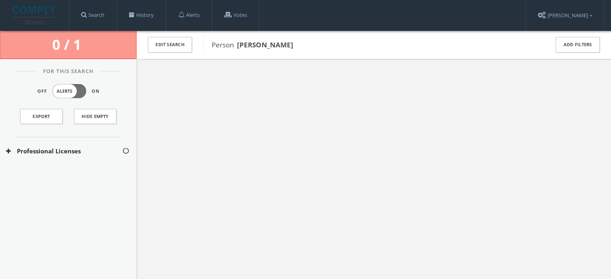
click at [66, 148] on button "Professional Licenses" at bounding box center [64, 151] width 116 height 9
click at [56, 176] on button "[US_STATE] Licenses" at bounding box center [64, 175] width 117 height 8
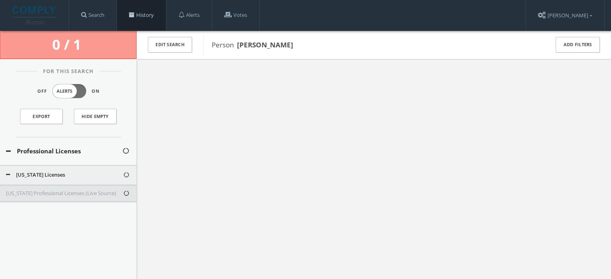
click at [153, 23] on link "History" at bounding box center [141, 15] width 49 height 31
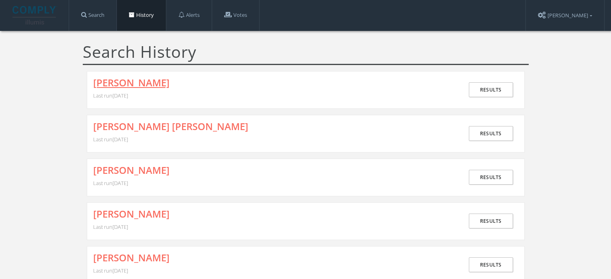
click at [119, 85] on link "[PERSON_NAME]" at bounding box center [131, 82] width 76 height 10
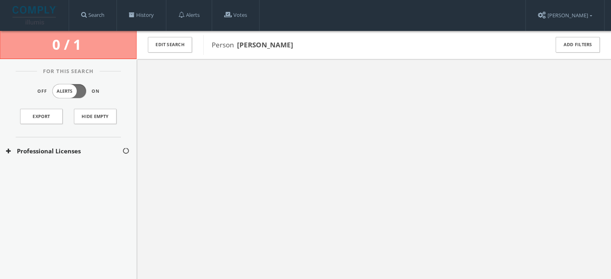
click at [66, 152] on button "Professional Licenses" at bounding box center [64, 151] width 116 height 9
click at [64, 173] on button "[US_STATE] Licenses" at bounding box center [64, 175] width 117 height 8
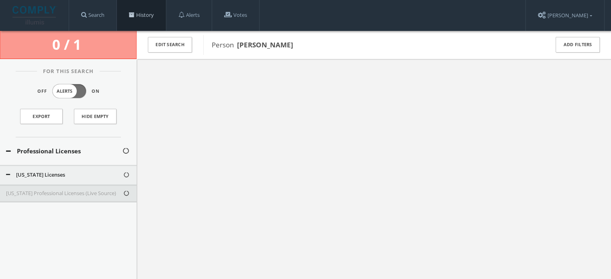
click at [155, 12] on link "History" at bounding box center [141, 15] width 49 height 31
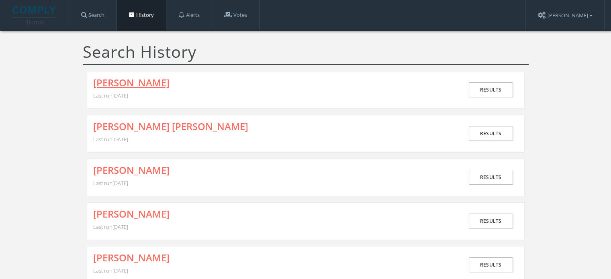
click at [136, 78] on link "[PERSON_NAME]" at bounding box center [131, 82] width 76 height 10
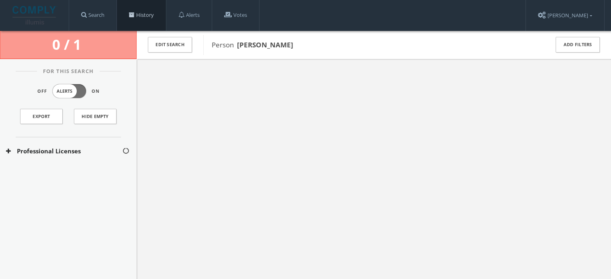
click at [130, 19] on link "History" at bounding box center [141, 15] width 49 height 31
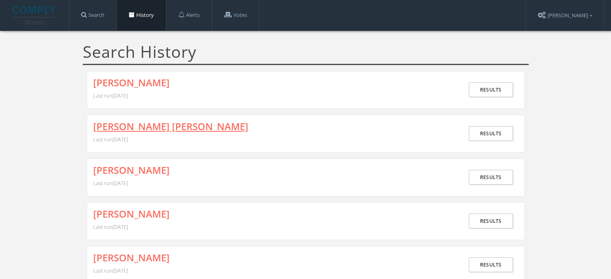
click at [135, 121] on link "[PERSON_NAME] [PERSON_NAME]" at bounding box center [170, 126] width 155 height 10
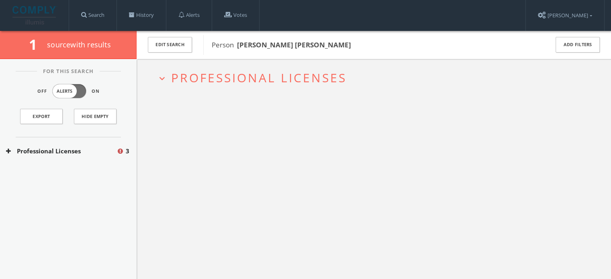
click at [212, 66] on h2 "expand_more Professional Licenses" at bounding box center [374, 77] width 446 height 37
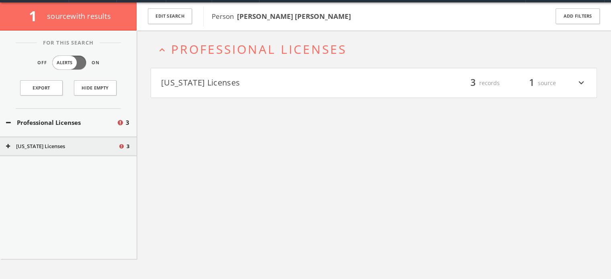
click at [210, 84] on button "[US_STATE] Licenses" at bounding box center [267, 83] width 213 height 14
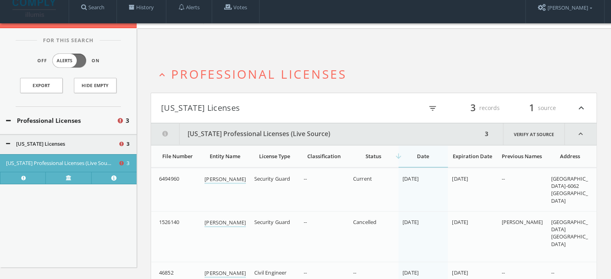
scroll to position [7, 0]
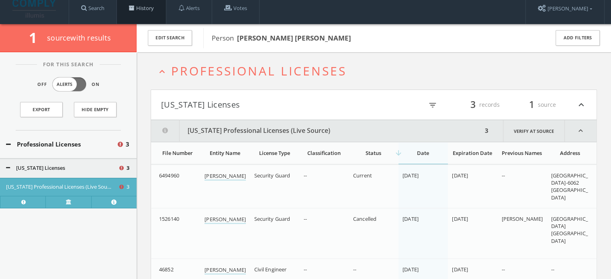
click at [145, 10] on link "History" at bounding box center [141, 8] width 49 height 31
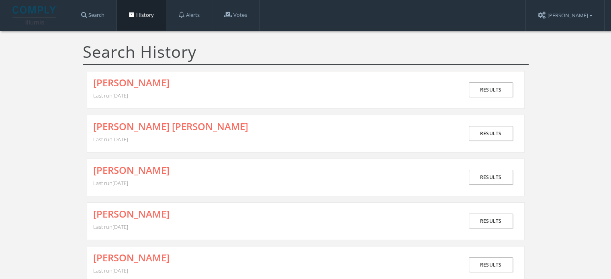
click at [155, 85] on h4 "[PERSON_NAME]" at bounding box center [278, 82] width 370 height 11
click at [152, 84] on link "[PERSON_NAME]" at bounding box center [131, 82] width 76 height 10
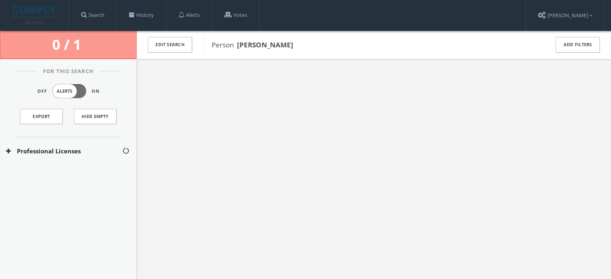
click at [90, 152] on button "Professional Licenses" at bounding box center [64, 151] width 116 height 9
click at [82, 168] on div "[US_STATE] Licenses" at bounding box center [68, 175] width 137 height 20
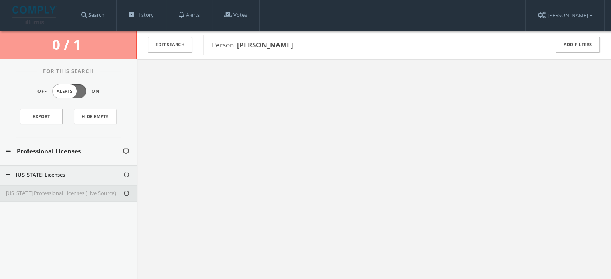
click at [72, 187] on div "[US_STATE] Professional Licenses (Live Source)" at bounding box center [68, 194] width 137 height 18
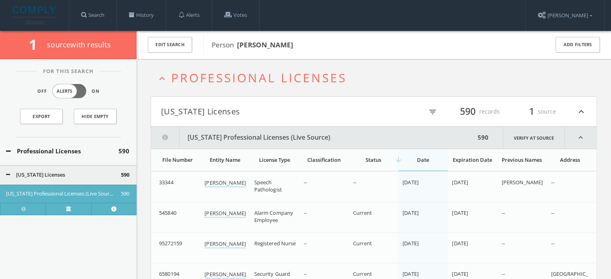
click at [463, 159] on div "Expiration Date" at bounding box center [472, 159] width 41 height 7
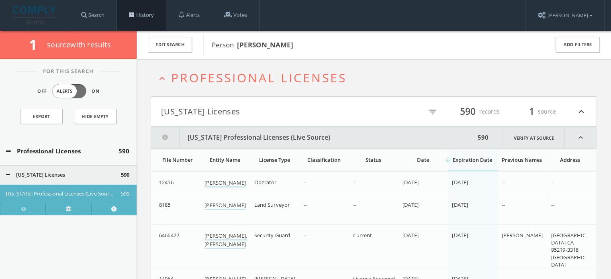
click at [157, 18] on link "History" at bounding box center [141, 15] width 49 height 31
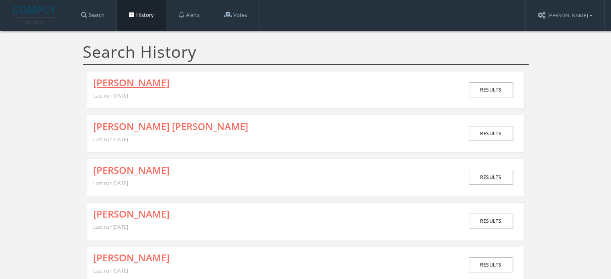
click at [135, 84] on link "[PERSON_NAME]" at bounding box center [131, 82] width 76 height 10
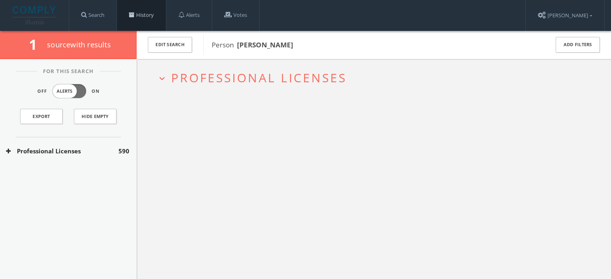
click at [145, 17] on link "History" at bounding box center [141, 15] width 49 height 31
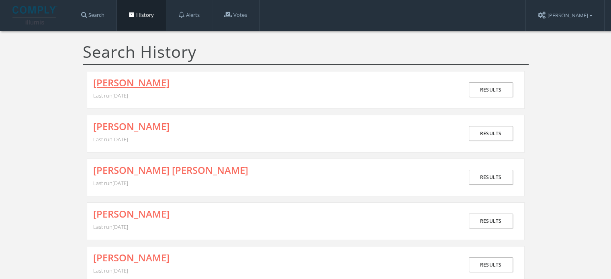
click at [169, 81] on link "[PERSON_NAME]" at bounding box center [131, 82] width 76 height 10
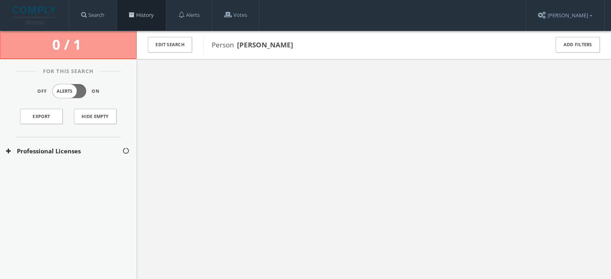
click at [152, 13] on link "History" at bounding box center [141, 15] width 49 height 31
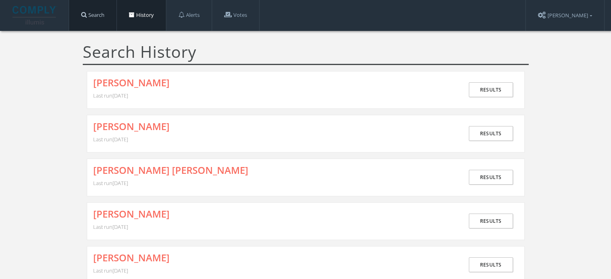
click at [103, 16] on link "Search" at bounding box center [92, 15] width 47 height 31
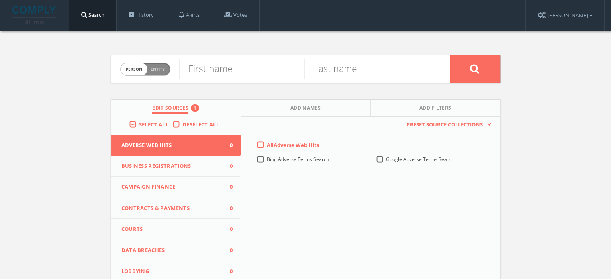
click at [161, 67] on span "Entity" at bounding box center [158, 69] width 14 height 6
checkbox input "true"
click at [220, 75] on input "text" at bounding box center [314, 69] width 271 height 21
paste input "AARON A"
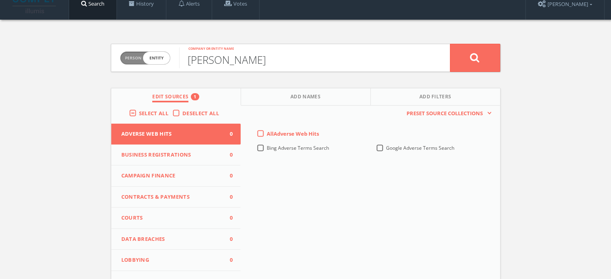
scroll to position [120, 0]
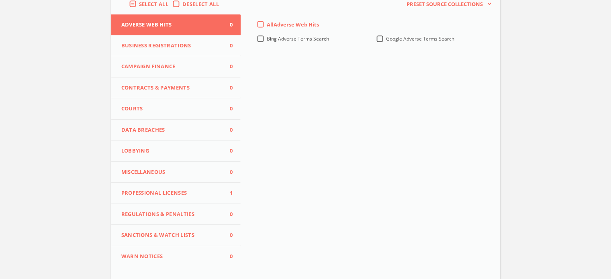
type input "[PERSON_NAME]"
click at [173, 188] on button "Professional Licenses 1" at bounding box center [176, 193] width 130 height 21
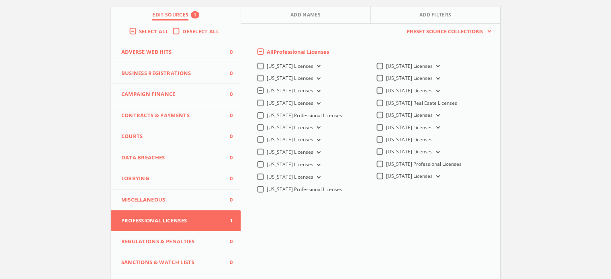
scroll to position [80, 0]
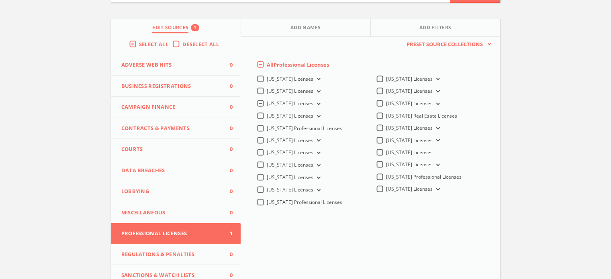
click at [313, 102] on button "[US_STATE] Licenses" at bounding box center [317, 103] width 9 height 7
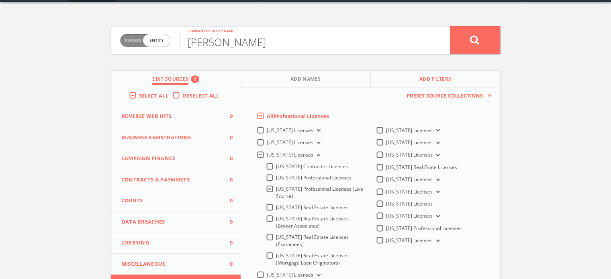
scroll to position [0, 0]
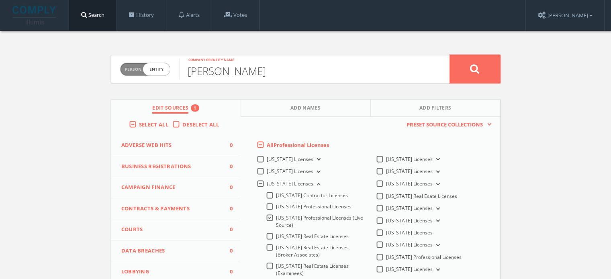
click at [458, 64] on button at bounding box center [475, 69] width 50 height 28
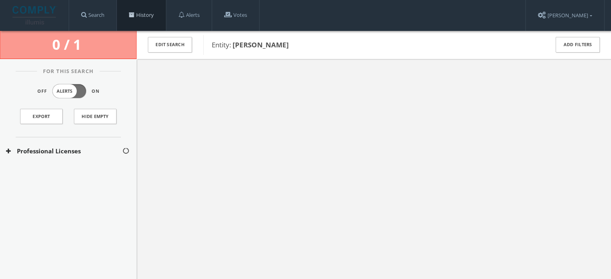
click at [135, 13] on span at bounding box center [132, 15] width 6 height 6
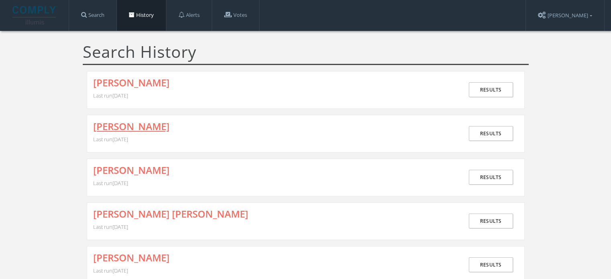
click at [169, 122] on link "[PERSON_NAME]" at bounding box center [131, 126] width 76 height 10
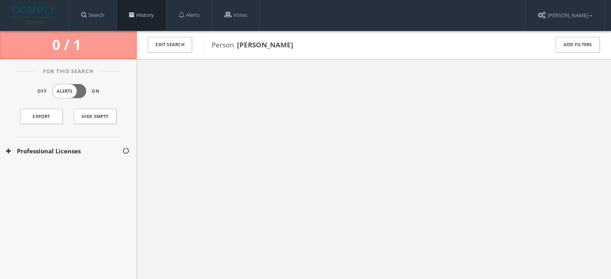
click at [148, 8] on link "History" at bounding box center [141, 15] width 49 height 31
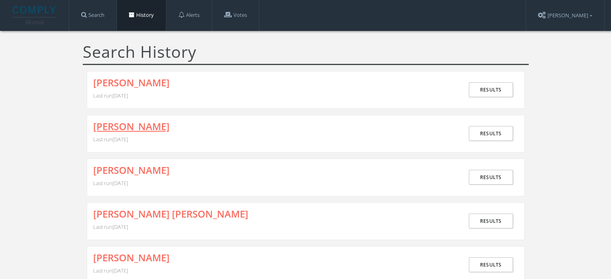
click at [139, 126] on link "[PERSON_NAME]" at bounding box center [131, 126] width 76 height 10
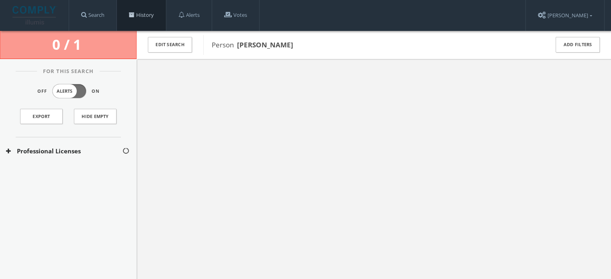
click at [141, 13] on link "History" at bounding box center [141, 15] width 49 height 31
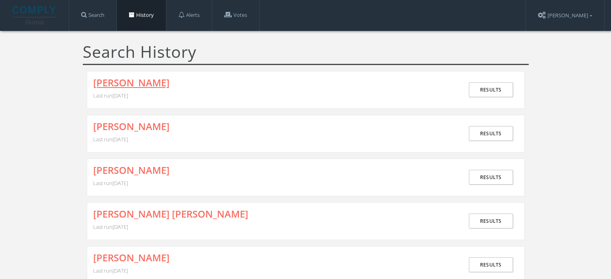
click at [137, 86] on link "[PERSON_NAME]" at bounding box center [131, 82] width 76 height 10
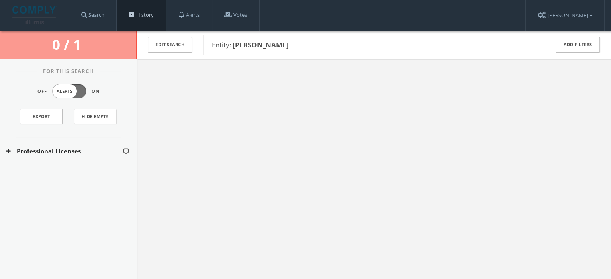
click at [142, 14] on link "History" at bounding box center [141, 15] width 49 height 31
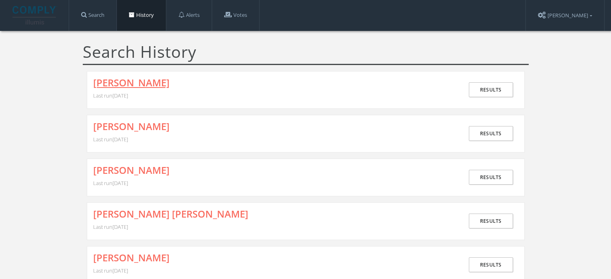
click at [161, 84] on link "[PERSON_NAME]" at bounding box center [131, 82] width 76 height 10
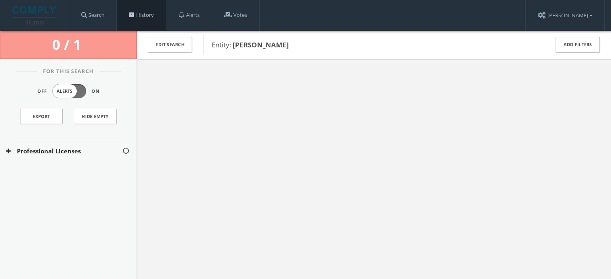
click at [145, 15] on link "History" at bounding box center [141, 15] width 49 height 31
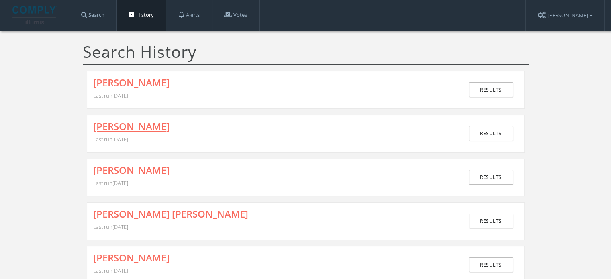
click at [154, 126] on link "[PERSON_NAME]" at bounding box center [131, 126] width 76 height 10
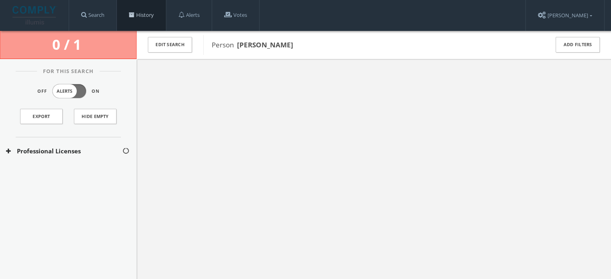
click at [143, 8] on link "History" at bounding box center [141, 15] width 49 height 31
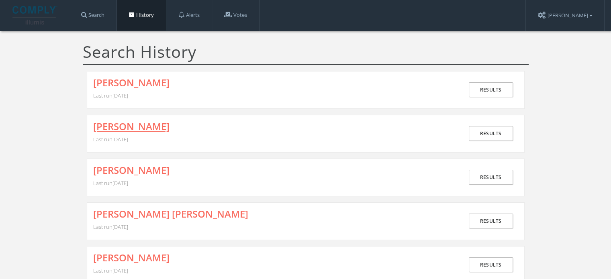
click at [147, 126] on link "[PERSON_NAME]" at bounding box center [131, 126] width 76 height 10
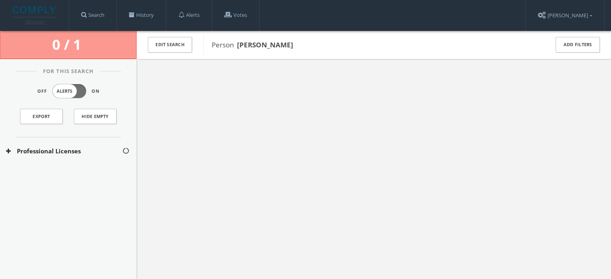
click at [81, 152] on button "Professional Licenses" at bounding box center [64, 151] width 116 height 9
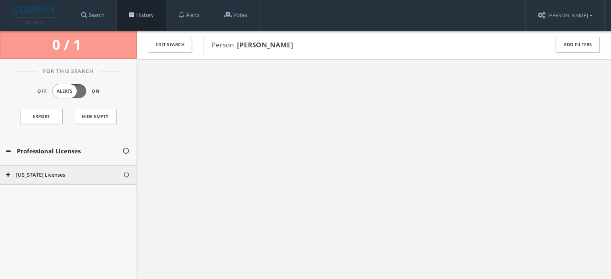
click at [137, 19] on link "History" at bounding box center [141, 15] width 49 height 31
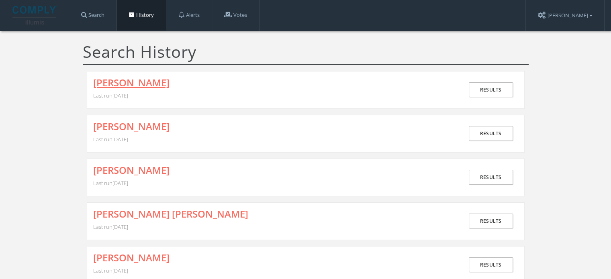
click at [153, 81] on link "[PERSON_NAME]" at bounding box center [131, 82] width 76 height 10
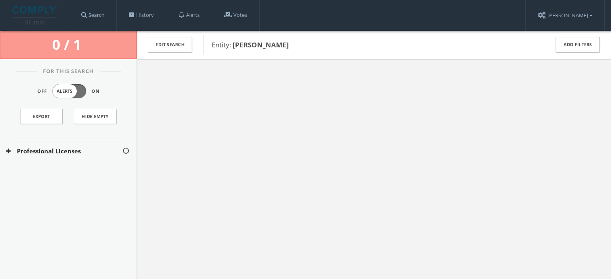
click at [63, 149] on button "Professional Licenses" at bounding box center [64, 151] width 116 height 9
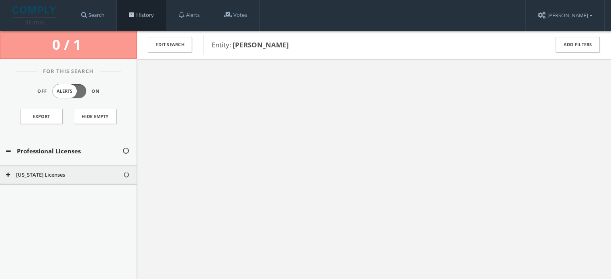
click at [133, 17] on span at bounding box center [132, 15] width 6 height 6
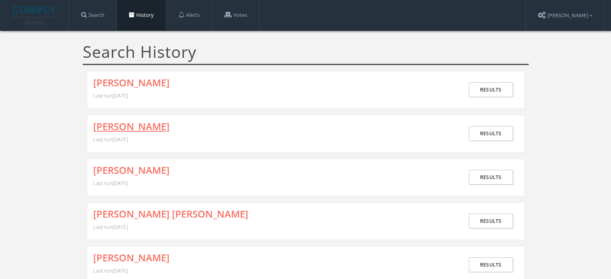
click at [145, 125] on link "[PERSON_NAME]" at bounding box center [131, 126] width 76 height 10
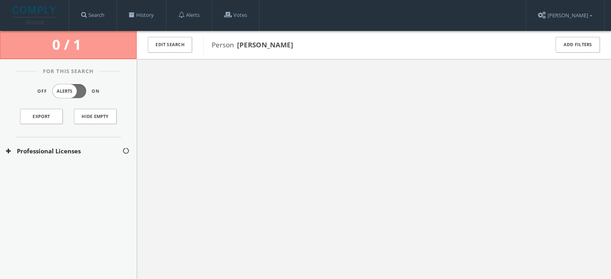
click at [33, 149] on button "Professional Licenses" at bounding box center [64, 151] width 116 height 9
click at [35, 173] on button "[US_STATE] Licenses" at bounding box center [64, 175] width 117 height 8
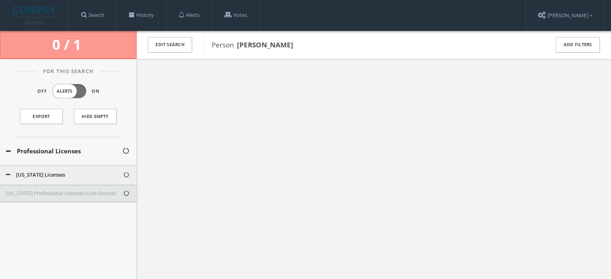
click at [32, 200] on div "[US_STATE] Professional Licenses (Live Source)" at bounding box center [68, 194] width 137 height 18
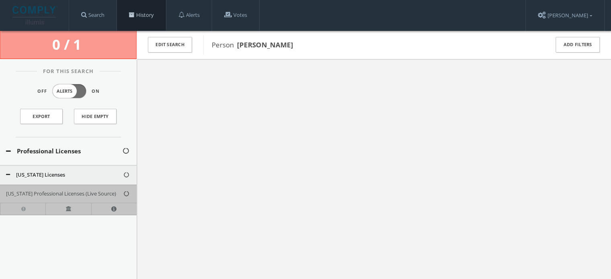
click at [129, 15] on link "History" at bounding box center [141, 15] width 49 height 31
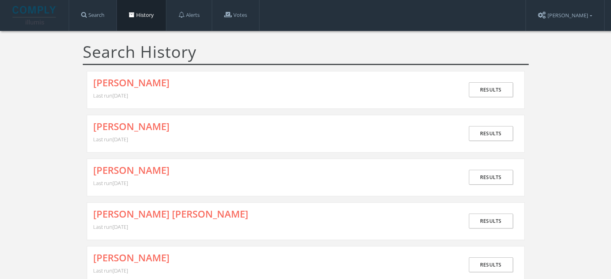
click at [161, 88] on div "[PERSON_NAME] Last run [DATE]" at bounding box center [278, 89] width 370 height 25
click at [159, 82] on link "[PERSON_NAME]" at bounding box center [131, 82] width 76 height 10
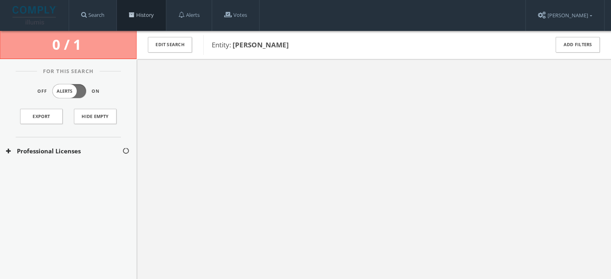
click at [137, 17] on link "History" at bounding box center [141, 15] width 49 height 31
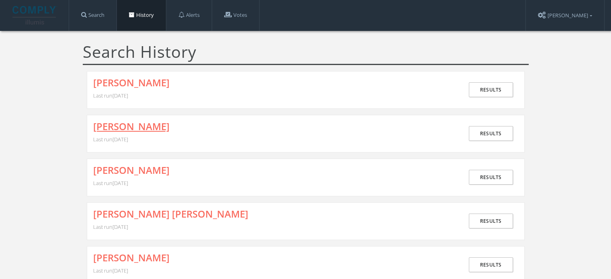
click at [169, 126] on link "[PERSON_NAME]" at bounding box center [131, 126] width 76 height 10
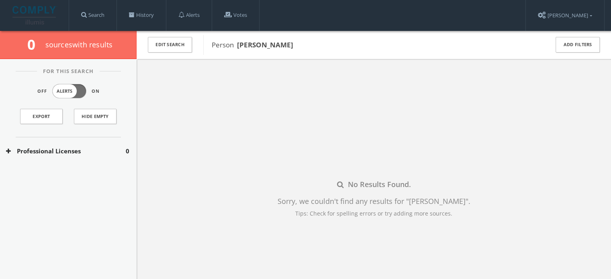
click at [87, 149] on button "Professional Licenses" at bounding box center [66, 151] width 120 height 9
click at [84, 173] on button "[US_STATE] Licenses" at bounding box center [66, 175] width 120 height 8
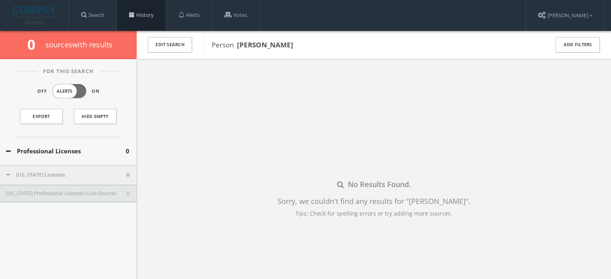
click at [152, 18] on link "History" at bounding box center [141, 15] width 49 height 31
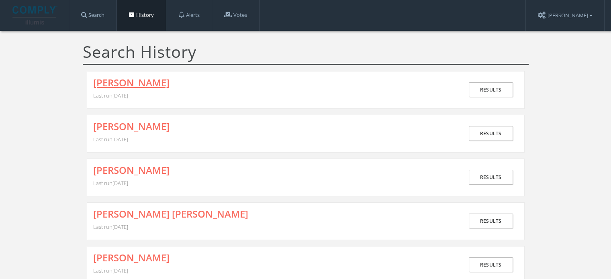
click at [145, 78] on link "[PERSON_NAME]" at bounding box center [131, 82] width 76 height 10
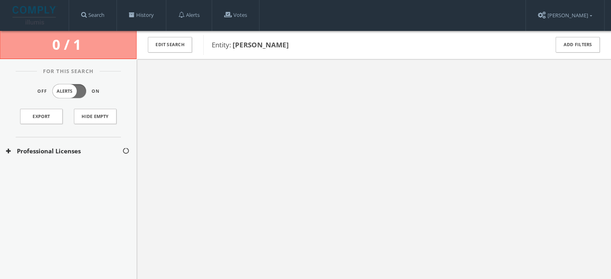
click at [68, 145] on div "Professional Licenses" at bounding box center [68, 151] width 137 height 28
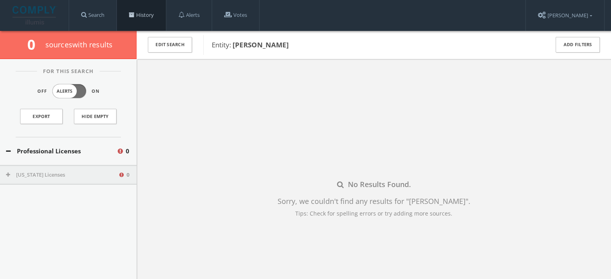
click at [145, 10] on link "History" at bounding box center [141, 15] width 49 height 31
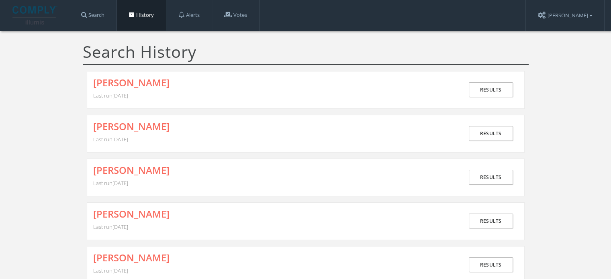
click at [140, 74] on div "[PERSON_NAME] Last run [DATE] Results" at bounding box center [306, 90] width 438 height 38
click at [141, 80] on link "[PERSON_NAME]" at bounding box center [131, 82] width 76 height 10
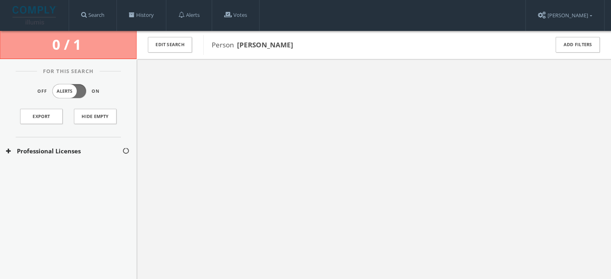
click at [53, 157] on div "Professional Licenses" at bounding box center [68, 151] width 137 height 28
click at [53, 168] on div "[US_STATE] Licenses" at bounding box center [68, 175] width 137 height 20
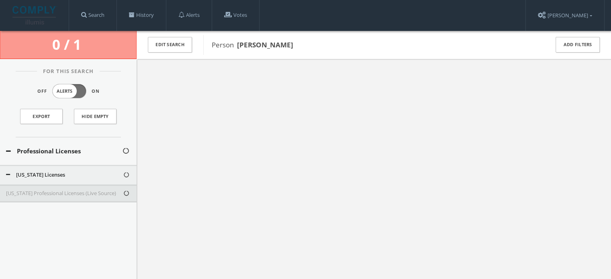
click at [56, 173] on button "[US_STATE] Licenses" at bounding box center [64, 175] width 117 height 8
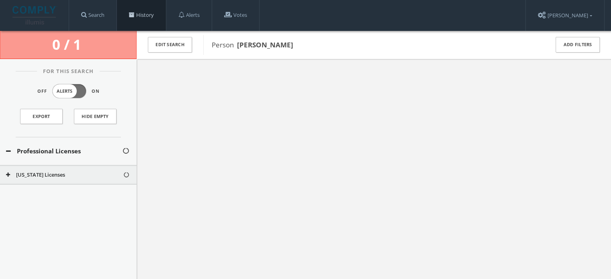
click at [149, 14] on link "History" at bounding box center [141, 15] width 49 height 31
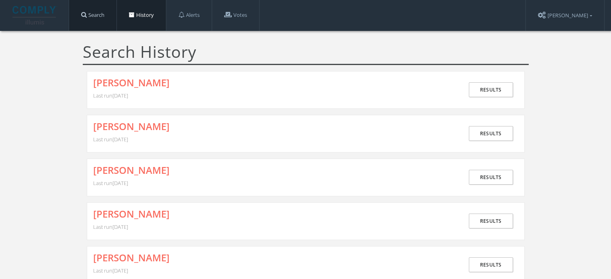
click at [102, 22] on link "Search" at bounding box center [92, 15] width 47 height 31
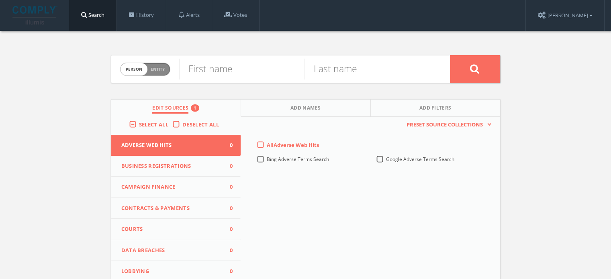
click at [162, 73] on span "Person Entity" at bounding box center [144, 69] width 49 height 12
checkbox input "true"
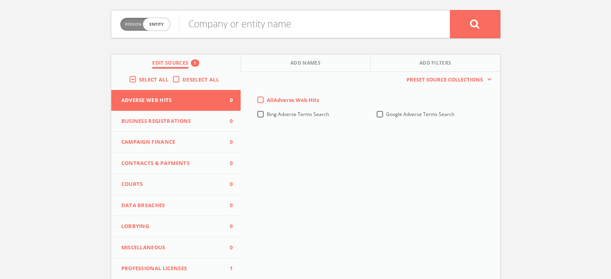
scroll to position [46, 0]
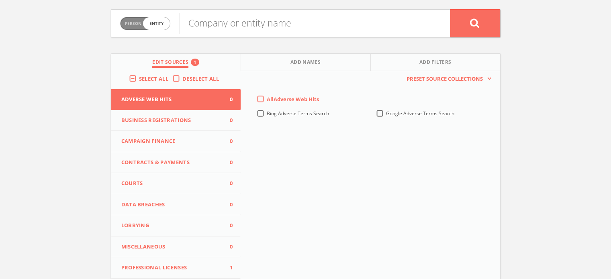
click at [170, 265] on span "Professional Licenses" at bounding box center [171, 268] width 100 height 8
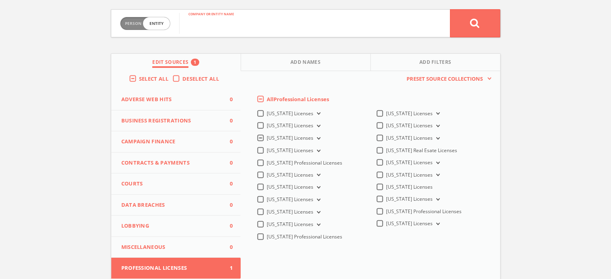
click at [218, 28] on input "text" at bounding box center [314, 23] width 271 height 21
type input "[PERSON_NAME] [PERSON_NAME]"
click at [450, 9] on button at bounding box center [475, 23] width 50 height 28
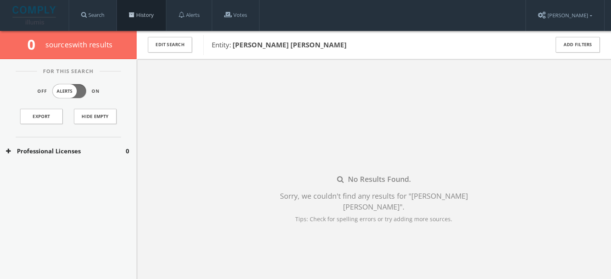
click at [149, 11] on link "History" at bounding box center [141, 15] width 49 height 31
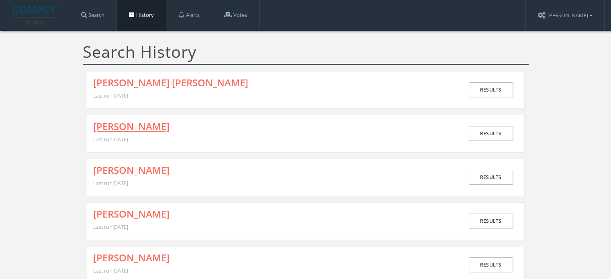
click at [146, 121] on link "[PERSON_NAME]" at bounding box center [131, 126] width 76 height 10
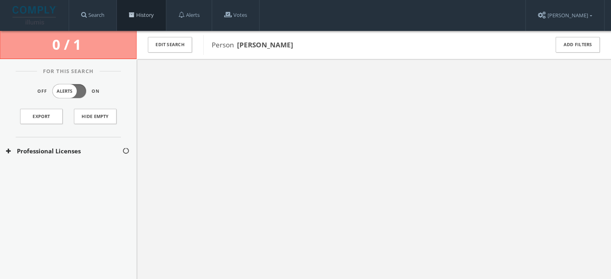
click at [143, 17] on link "History" at bounding box center [141, 15] width 49 height 31
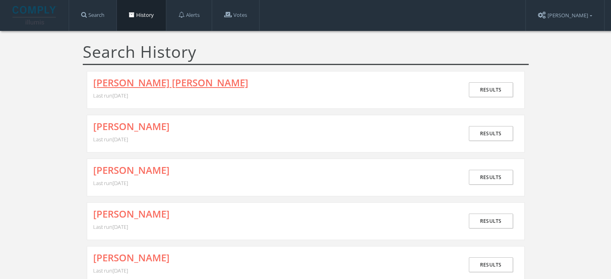
click at [124, 77] on link "[PERSON_NAME] [PERSON_NAME]" at bounding box center [170, 82] width 155 height 10
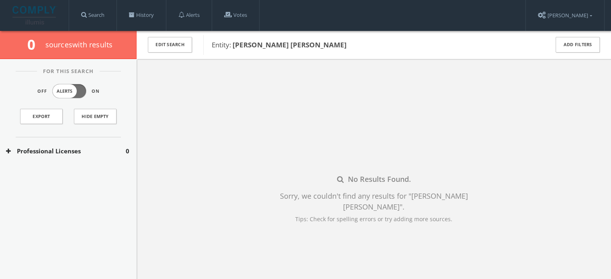
click at [76, 159] on div "Professional Licenses 0" at bounding box center [68, 151] width 137 height 28
click at [75, 147] on button "Professional Licenses" at bounding box center [66, 151] width 120 height 9
click at [64, 152] on button "Professional Licenses" at bounding box center [66, 151] width 120 height 9
click at [55, 167] on div "California Licenses 0" at bounding box center [68, 175] width 137 height 20
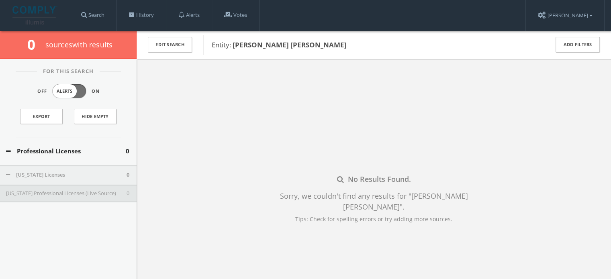
click at [89, 196] on button "[US_STATE] Professional Licenses (Live Source)" at bounding box center [66, 194] width 120 height 8
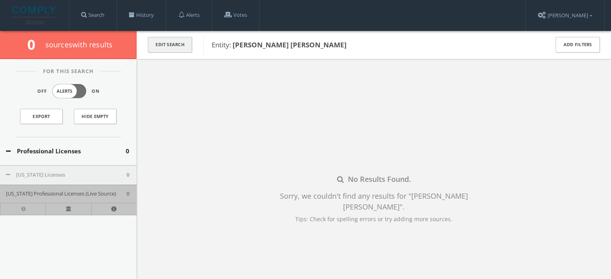
click at [178, 39] on button "Edit Search" at bounding box center [170, 45] width 44 height 16
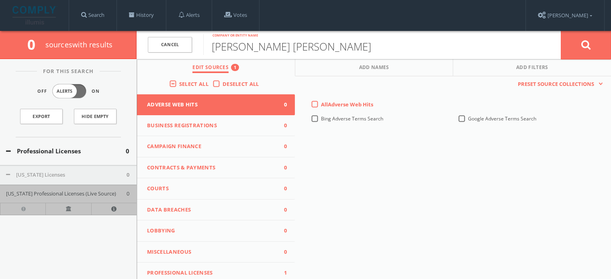
scroll to position [80, 0]
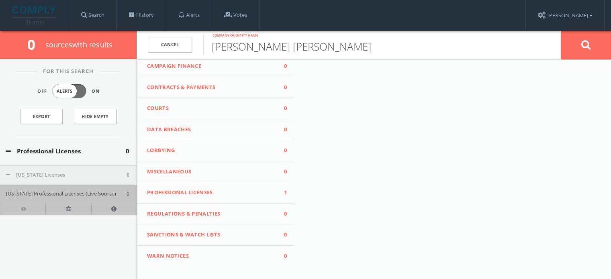
click at [195, 195] on span "Professional Licenses" at bounding box center [211, 193] width 128 height 8
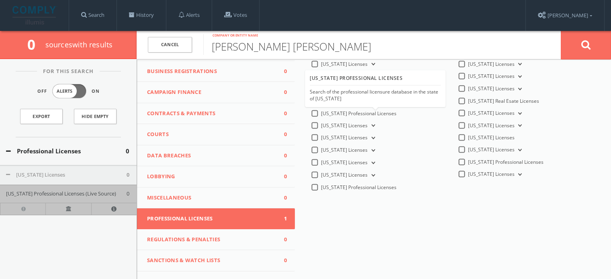
scroll to position [40, 0]
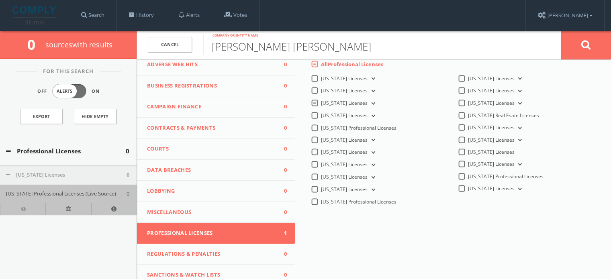
click at [370, 104] on icon at bounding box center [371, 103] width 3 height 2
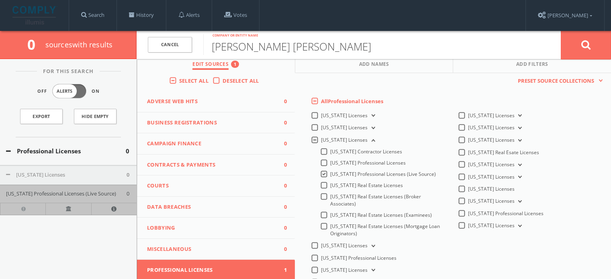
scroll to position [0, 0]
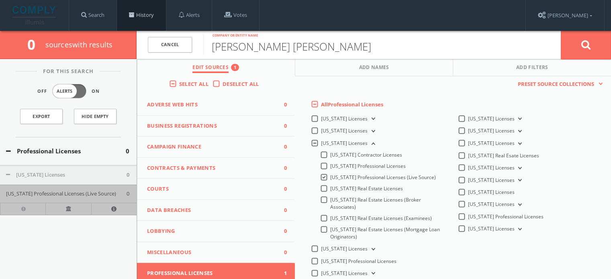
click at [140, 16] on link "History" at bounding box center [141, 15] width 49 height 31
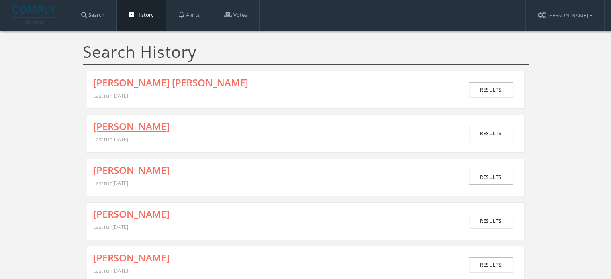
click at [132, 121] on link "[PERSON_NAME]" at bounding box center [131, 126] width 76 height 10
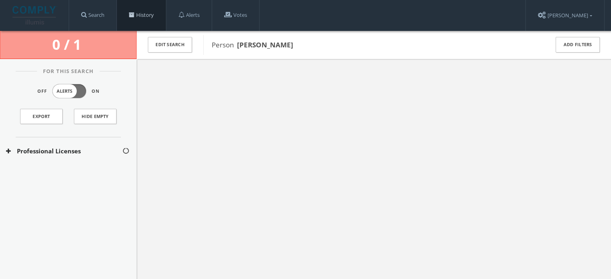
click at [133, 22] on link "History" at bounding box center [141, 15] width 49 height 31
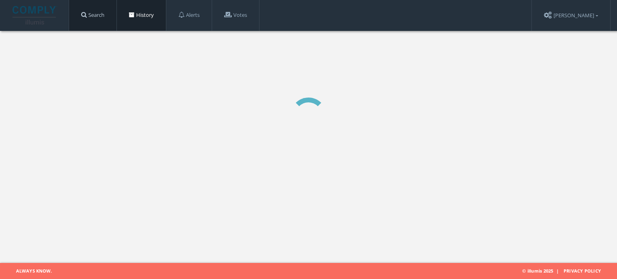
click at [103, 15] on link "Search" at bounding box center [92, 15] width 47 height 31
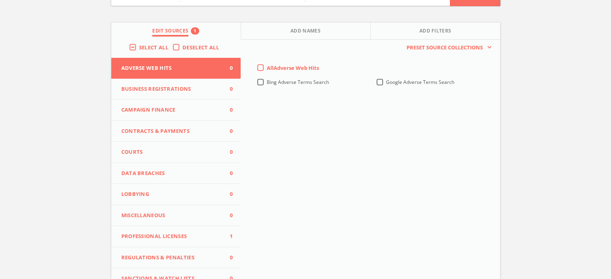
scroll to position [80, 0]
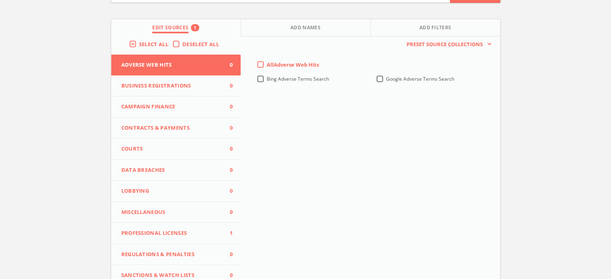
click at [151, 234] on span "Professional Licenses" at bounding box center [171, 233] width 100 height 8
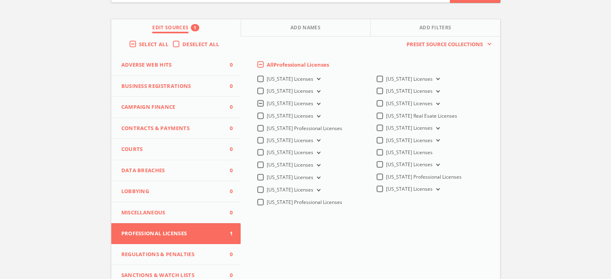
click at [315, 101] on button "[US_STATE] Licenses" at bounding box center [317, 103] width 9 height 7
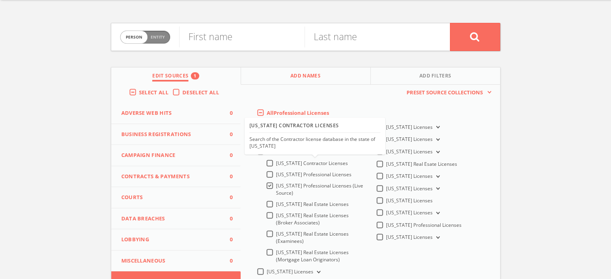
scroll to position [0, 0]
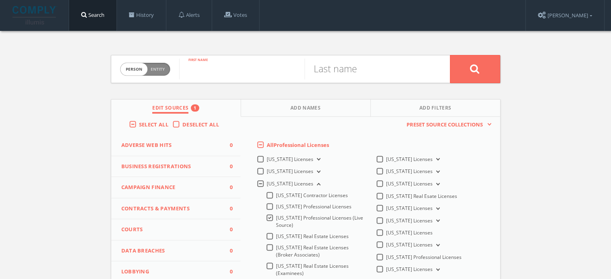
click at [228, 75] on input "text" at bounding box center [241, 69] width 125 height 21
type input "CHRISTOPHER ALAN"
click at [347, 65] on input "text" at bounding box center [366, 69] width 125 height 21
type input "SMITH"
click at [450, 55] on button at bounding box center [475, 69] width 50 height 28
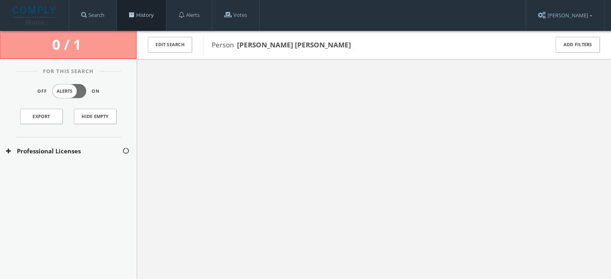
click at [152, 10] on link "History" at bounding box center [141, 15] width 49 height 31
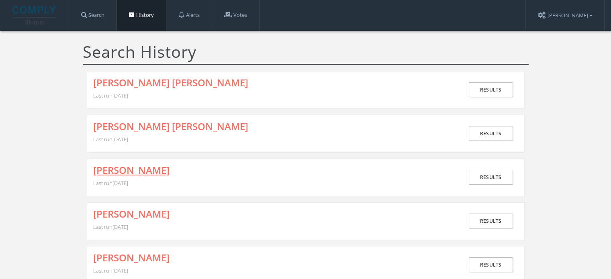
click at [169, 169] on link "[PERSON_NAME]" at bounding box center [131, 170] width 76 height 10
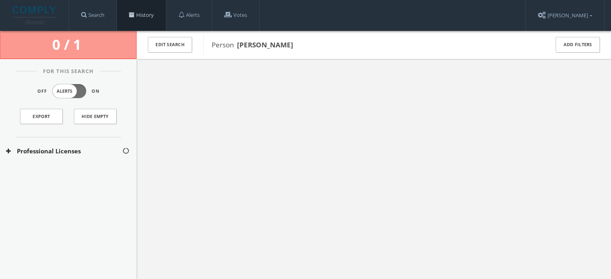
click at [149, 16] on link "History" at bounding box center [141, 15] width 49 height 31
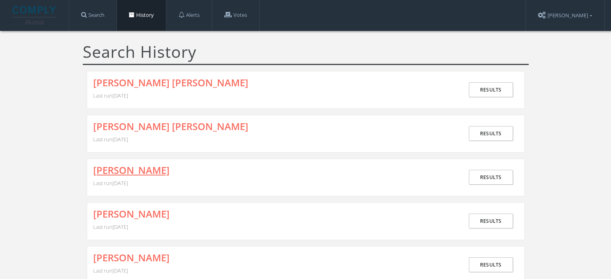
click at [157, 167] on link "[PERSON_NAME]" at bounding box center [131, 170] width 76 height 10
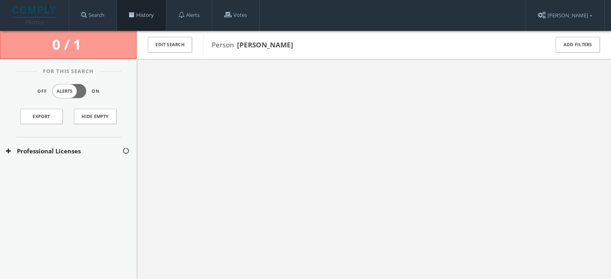
click at [140, 18] on link "History" at bounding box center [141, 15] width 49 height 31
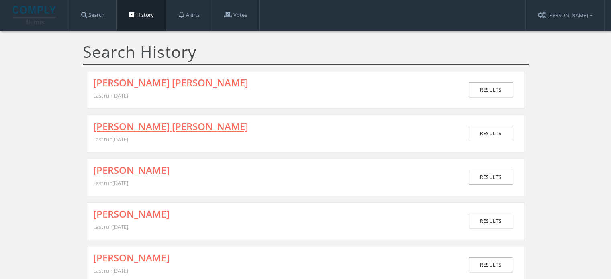
click at [174, 126] on link "[PERSON_NAME] [PERSON_NAME]" at bounding box center [170, 126] width 155 height 10
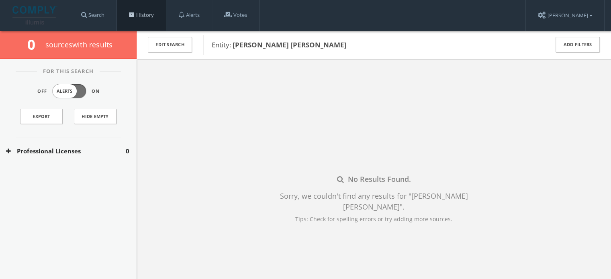
click at [156, 14] on link "History" at bounding box center [141, 15] width 49 height 31
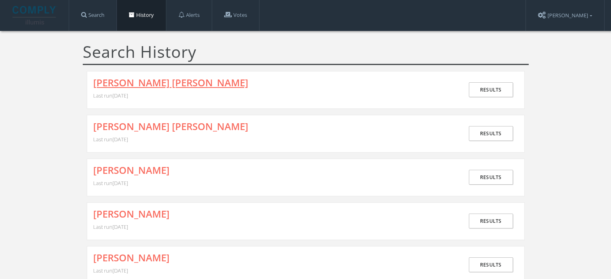
click at [171, 82] on link "[PERSON_NAME] [PERSON_NAME]" at bounding box center [170, 82] width 155 height 10
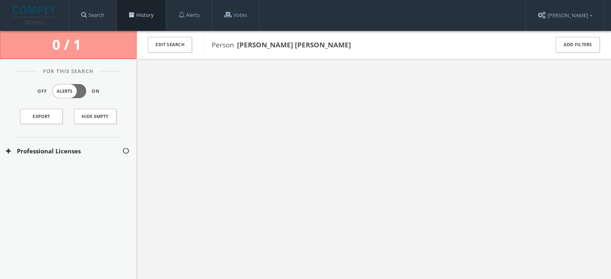
click at [152, 17] on link "History" at bounding box center [141, 15] width 49 height 31
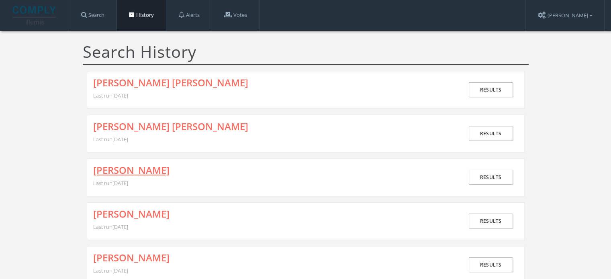
click at [145, 165] on link "[PERSON_NAME]" at bounding box center [131, 170] width 76 height 10
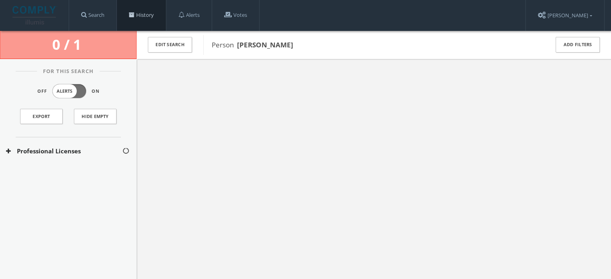
click at [161, 14] on link "History" at bounding box center [141, 15] width 49 height 31
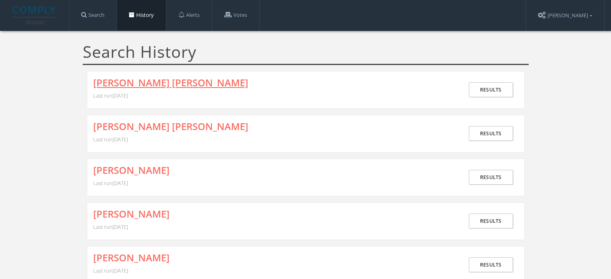
click at [175, 80] on link "[PERSON_NAME] [PERSON_NAME]" at bounding box center [170, 82] width 155 height 10
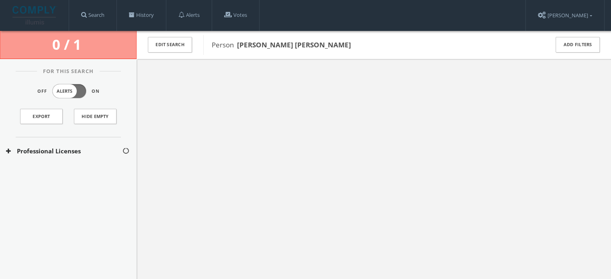
click at [90, 151] on button "Professional Licenses" at bounding box center [64, 151] width 116 height 9
click at [69, 171] on button "[US_STATE] Licenses" at bounding box center [64, 175] width 117 height 8
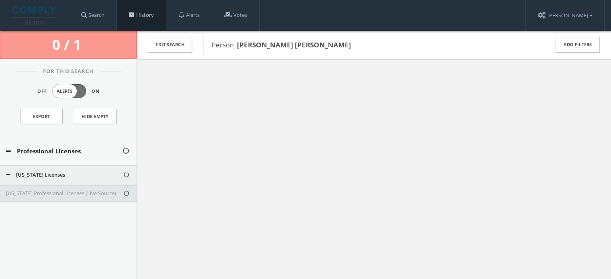
click at [138, 15] on link "History" at bounding box center [141, 15] width 49 height 31
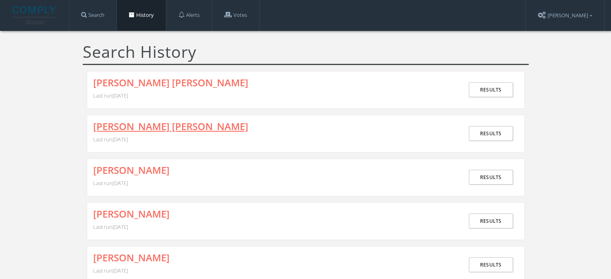
click at [188, 128] on link "[PERSON_NAME] [PERSON_NAME]" at bounding box center [170, 126] width 155 height 10
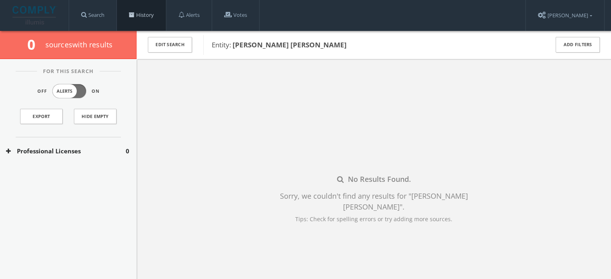
click at [148, 14] on link "History" at bounding box center [141, 15] width 49 height 31
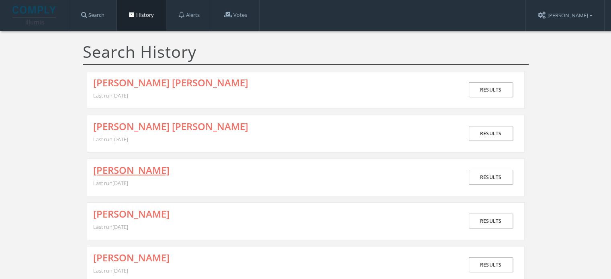
click at [169, 169] on link "[PERSON_NAME]" at bounding box center [131, 170] width 76 height 10
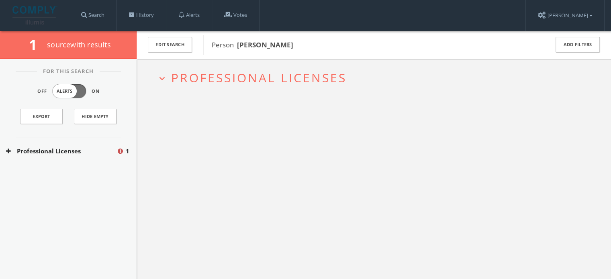
click at [188, 75] on span "Professional Licenses" at bounding box center [258, 77] width 175 height 16
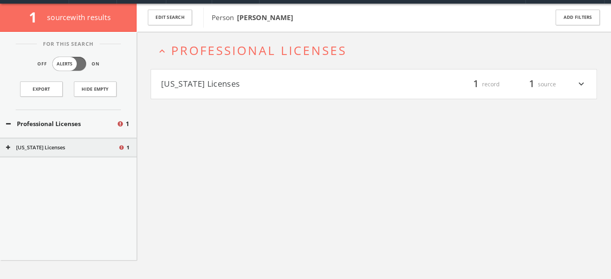
click at [204, 91] on h4 "[US_STATE] Licenses filter_list 1 record 1 source expand_more" at bounding box center [373, 84] width 445 height 30
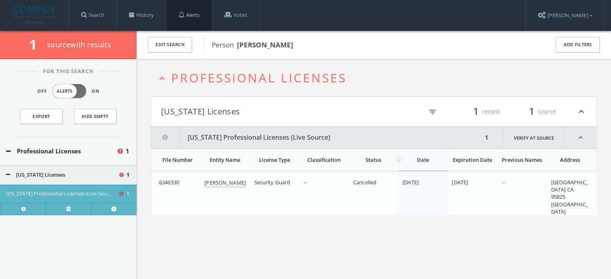
click at [188, 18] on link "Alerts" at bounding box center [188, 15] width 45 height 31
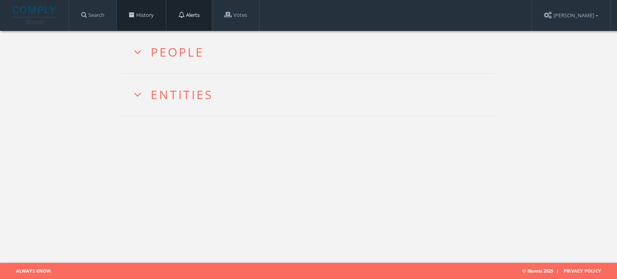
click at [151, 18] on link "History" at bounding box center [141, 15] width 49 height 31
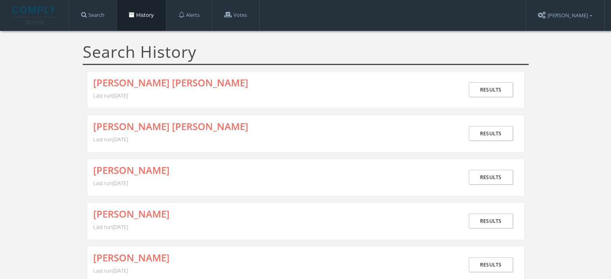
click at [157, 76] on div "[PERSON_NAME] [PERSON_NAME] Last run [DATE] Results" at bounding box center [306, 90] width 438 height 38
click at [159, 81] on link "[PERSON_NAME] [PERSON_NAME]" at bounding box center [170, 82] width 155 height 10
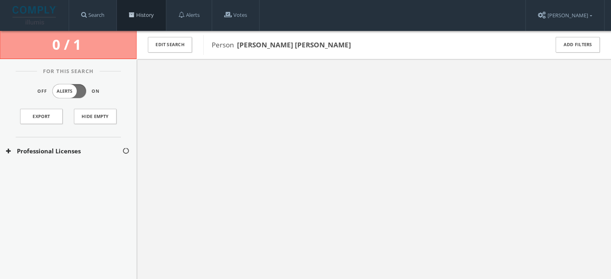
click at [136, 8] on link "History" at bounding box center [141, 15] width 49 height 31
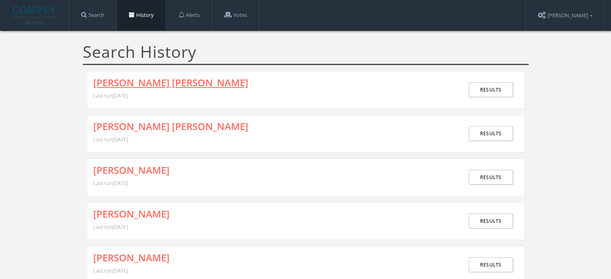
click at [158, 78] on link "[PERSON_NAME] [PERSON_NAME]" at bounding box center [170, 82] width 155 height 10
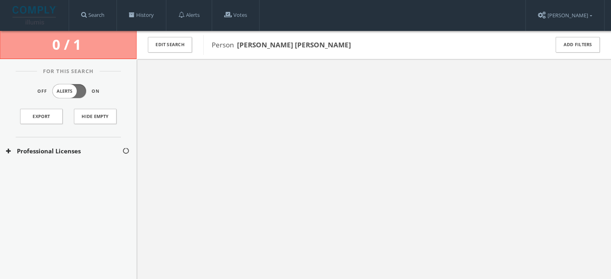
click at [82, 148] on button "Professional Licenses" at bounding box center [64, 151] width 116 height 9
click at [74, 173] on button "[US_STATE] Licenses" at bounding box center [64, 175] width 117 height 8
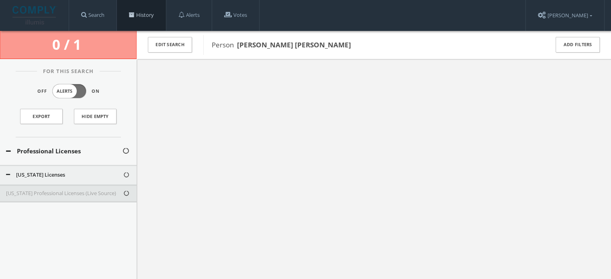
click at [154, 13] on link "History" at bounding box center [141, 15] width 49 height 31
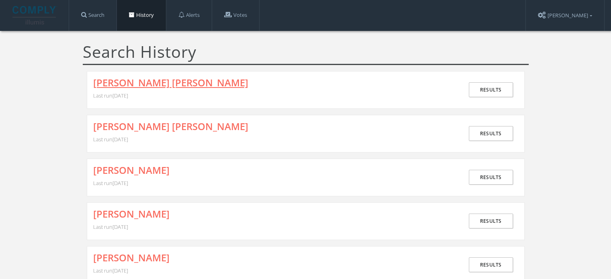
click at [196, 85] on link "[PERSON_NAME] [PERSON_NAME]" at bounding box center [170, 82] width 155 height 10
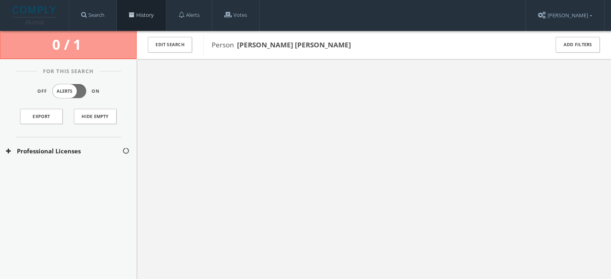
click at [145, 16] on link "History" at bounding box center [141, 15] width 49 height 31
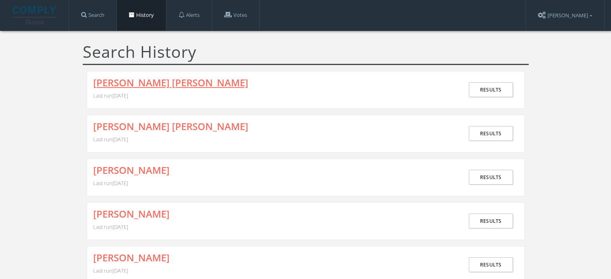
click at [177, 80] on link "[PERSON_NAME] [PERSON_NAME]" at bounding box center [170, 82] width 155 height 10
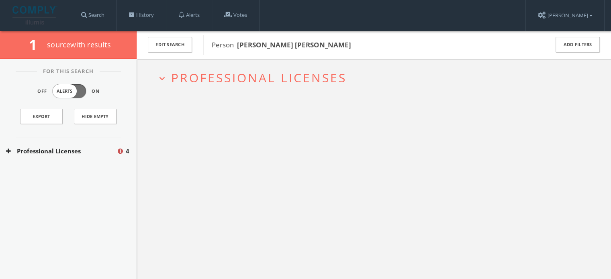
click at [70, 151] on button "Professional Licenses" at bounding box center [61, 151] width 110 height 9
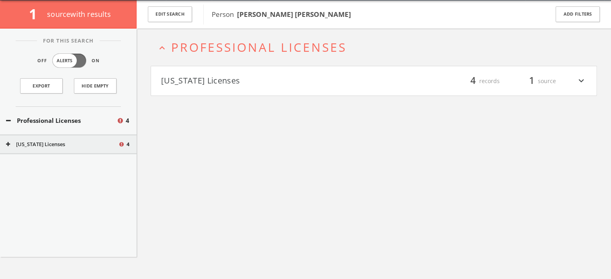
click at [233, 82] on button "[US_STATE] Licenses" at bounding box center [267, 81] width 213 height 14
